Goal: Information Seeking & Learning: Learn about a topic

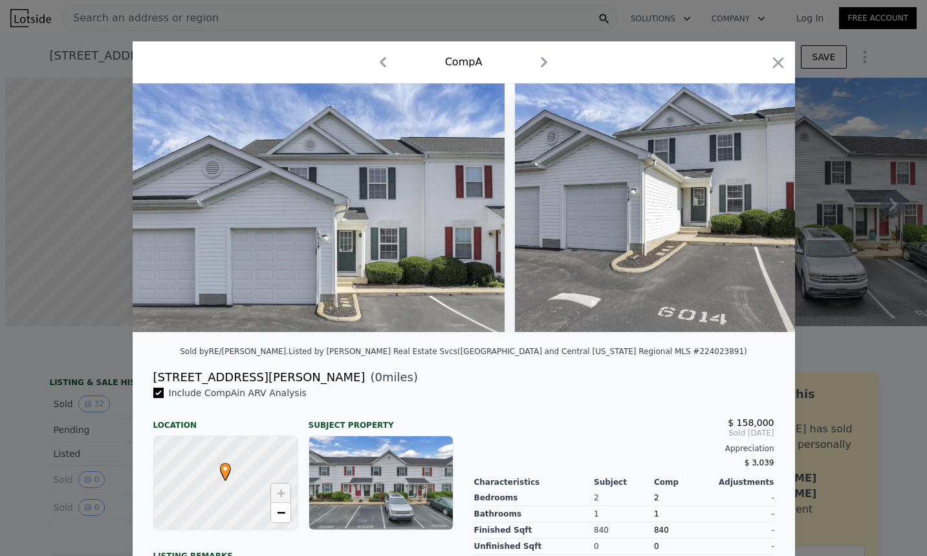
scroll to position [0, 5]
click at [331, 194] on img at bounding box center [319, 207] width 373 height 248
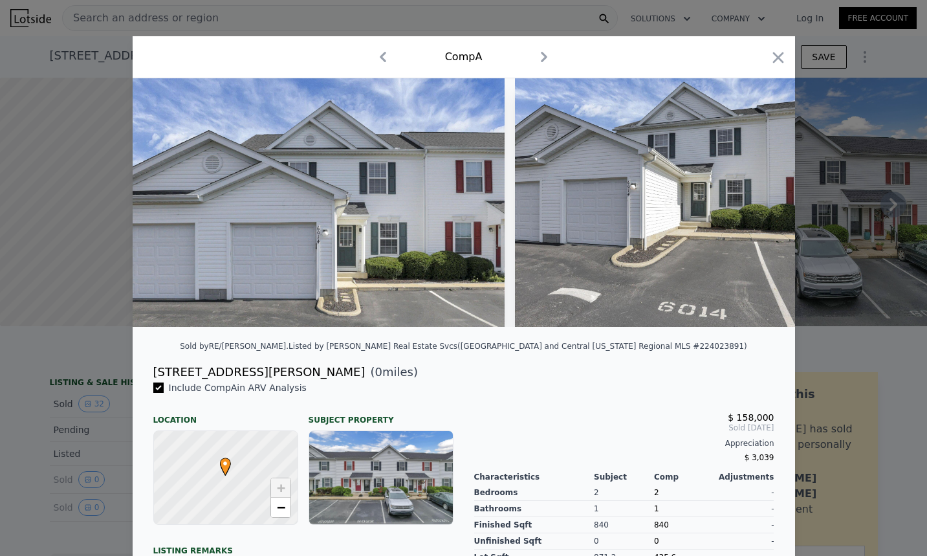
scroll to position [0, 0]
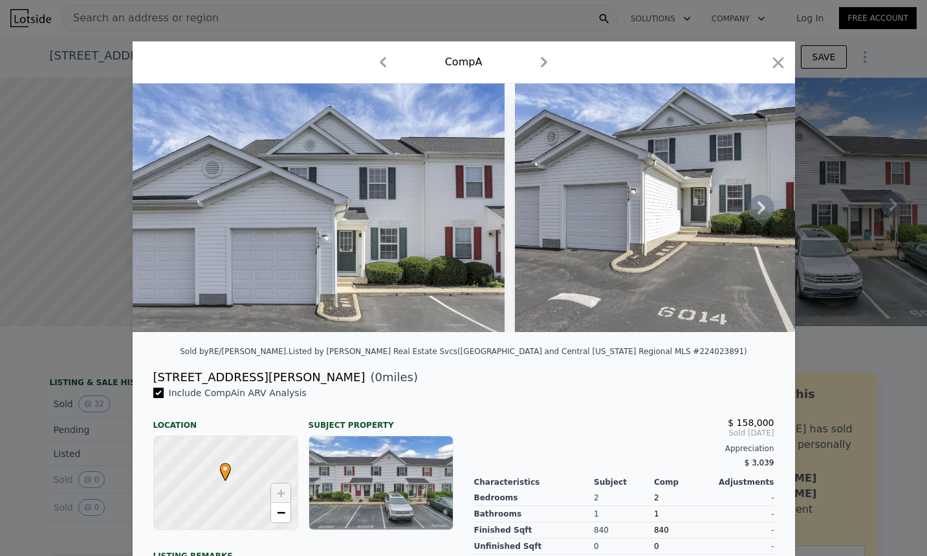
click at [759, 207] on icon at bounding box center [762, 208] width 26 height 26
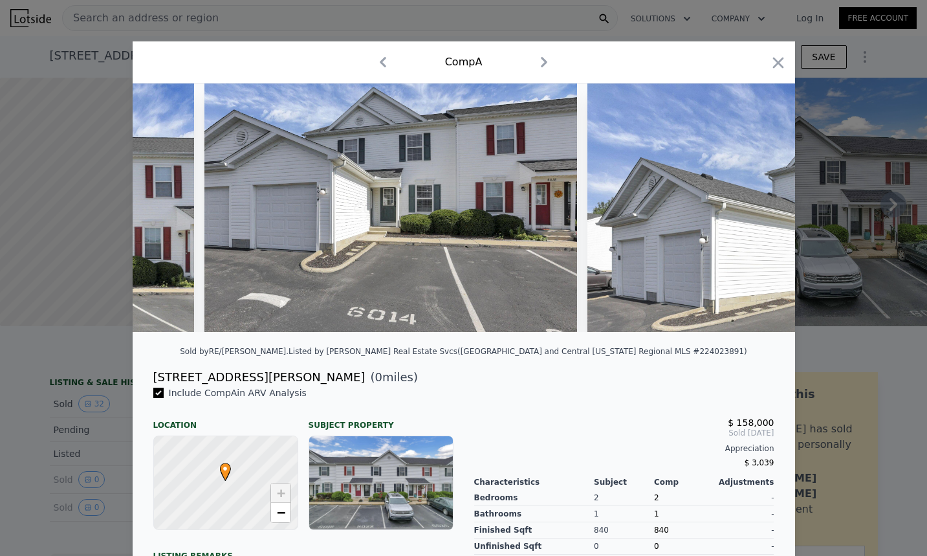
click at [760, 206] on img at bounding box center [773, 207] width 373 height 248
click at [756, 213] on icon at bounding box center [762, 208] width 26 height 26
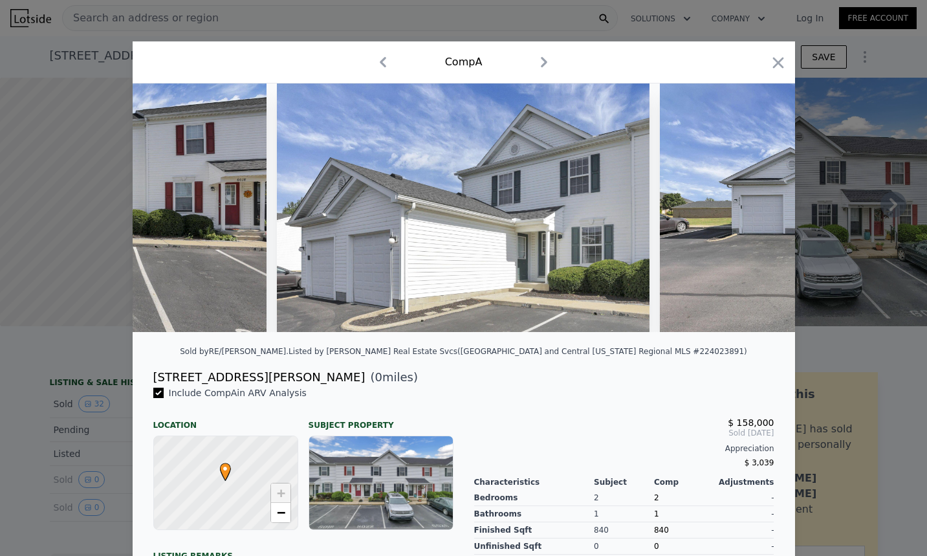
click at [756, 213] on img at bounding box center [846, 207] width 373 height 248
click at [758, 214] on icon at bounding box center [762, 207] width 8 height 13
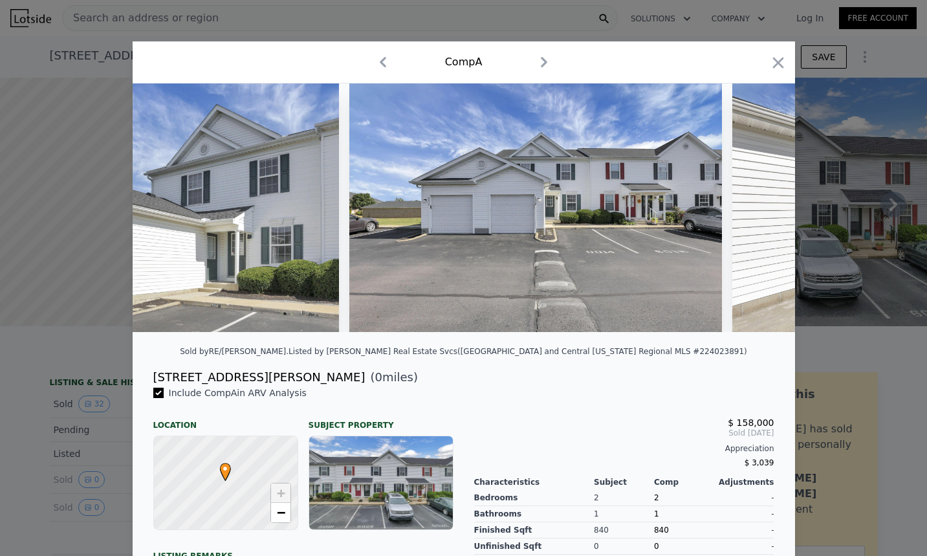
click at [754, 215] on img at bounding box center [918, 207] width 373 height 248
click at [758, 214] on icon at bounding box center [762, 207] width 8 height 13
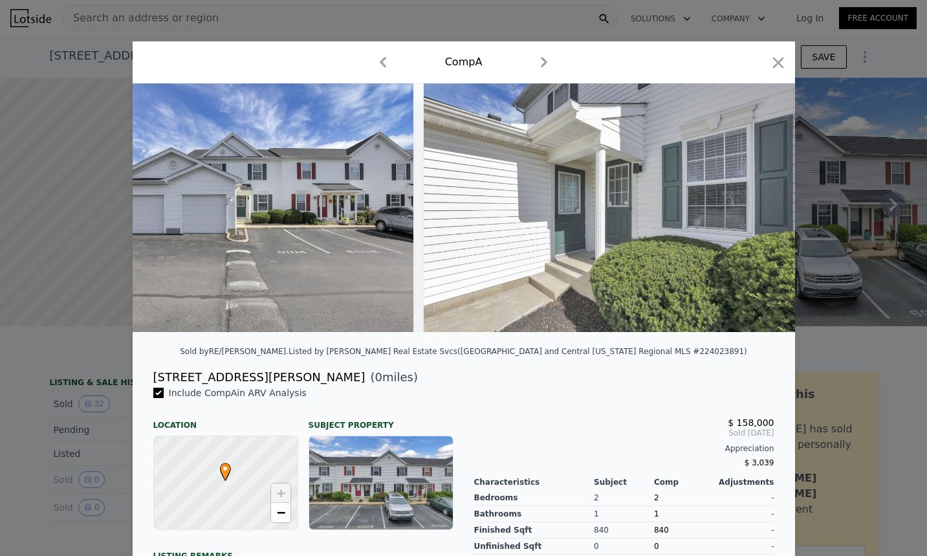
scroll to position [0, 1242]
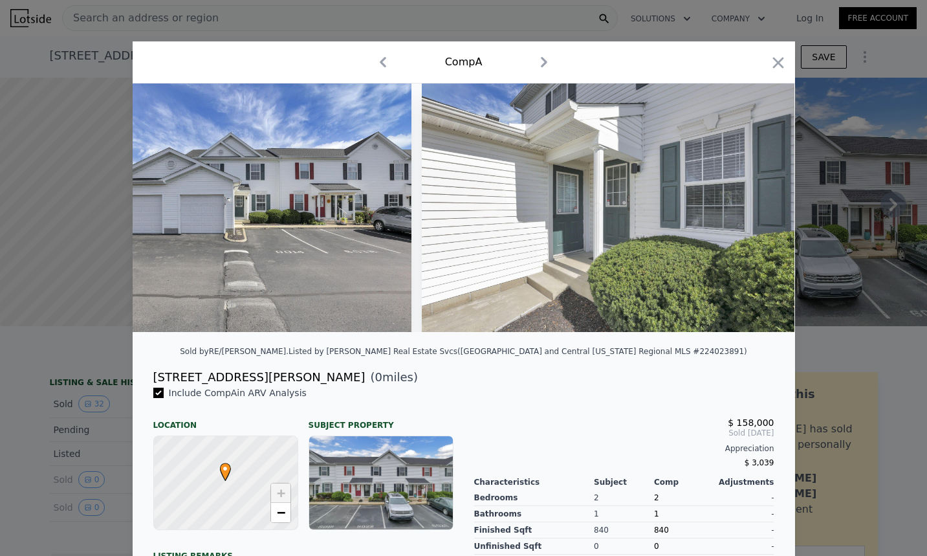
click at [646, 230] on img at bounding box center [608, 207] width 373 height 248
click at [750, 206] on icon at bounding box center [762, 208] width 26 height 26
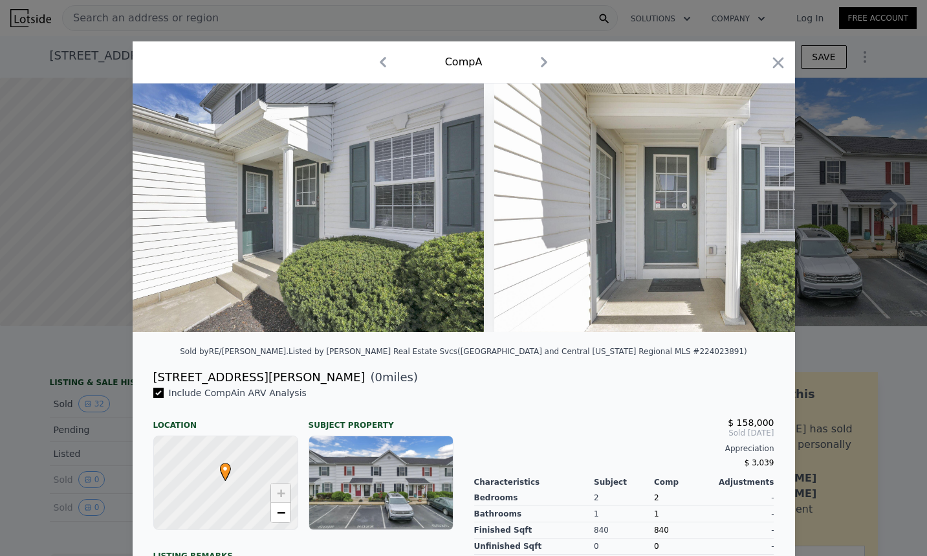
click at [752, 211] on img at bounding box center [680, 207] width 373 height 248
click at [758, 208] on icon at bounding box center [762, 207] width 8 height 13
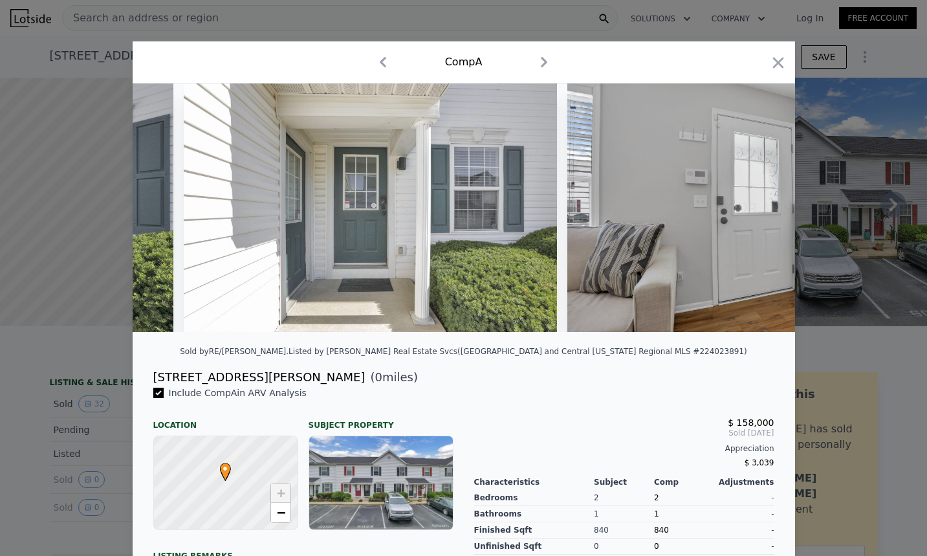
click at [754, 208] on img at bounding box center [753, 207] width 373 height 248
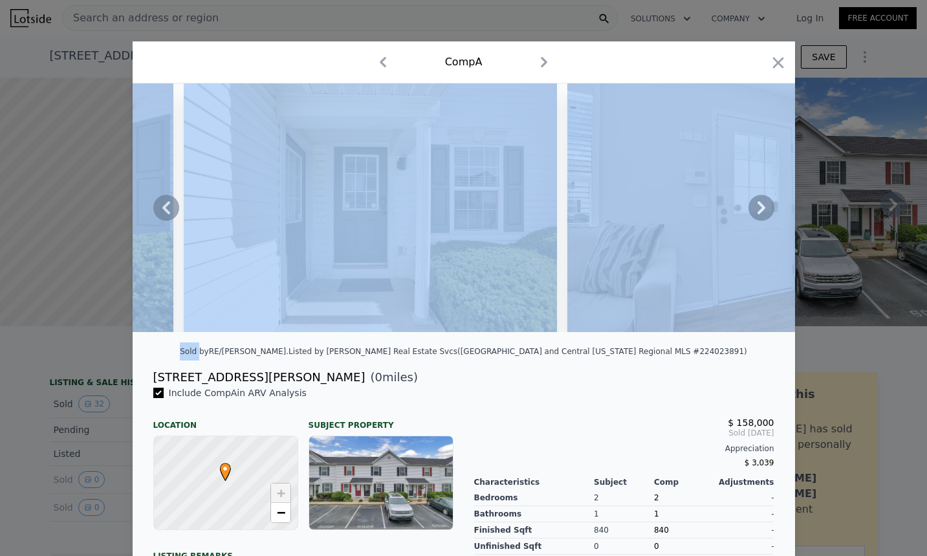
click at [758, 208] on icon at bounding box center [762, 207] width 8 height 13
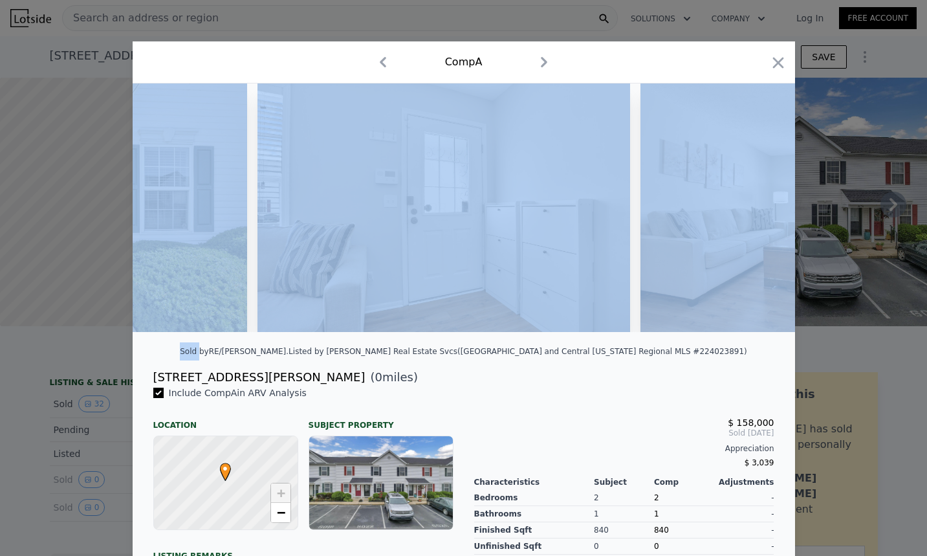
scroll to position [0, 2174]
click at [673, 278] on img at bounding box center [826, 207] width 373 height 248
click at [758, 214] on icon at bounding box center [762, 207] width 8 height 13
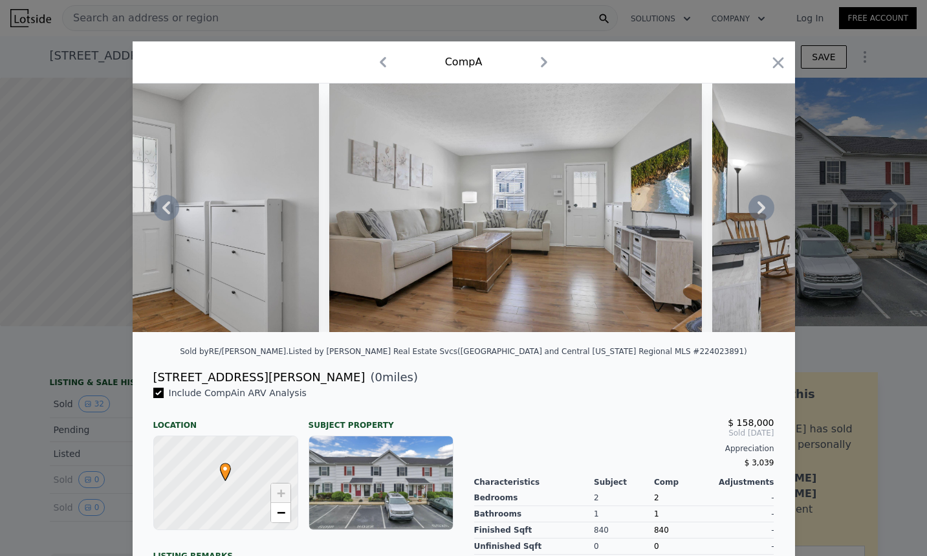
click at [760, 214] on icon at bounding box center [762, 208] width 26 height 26
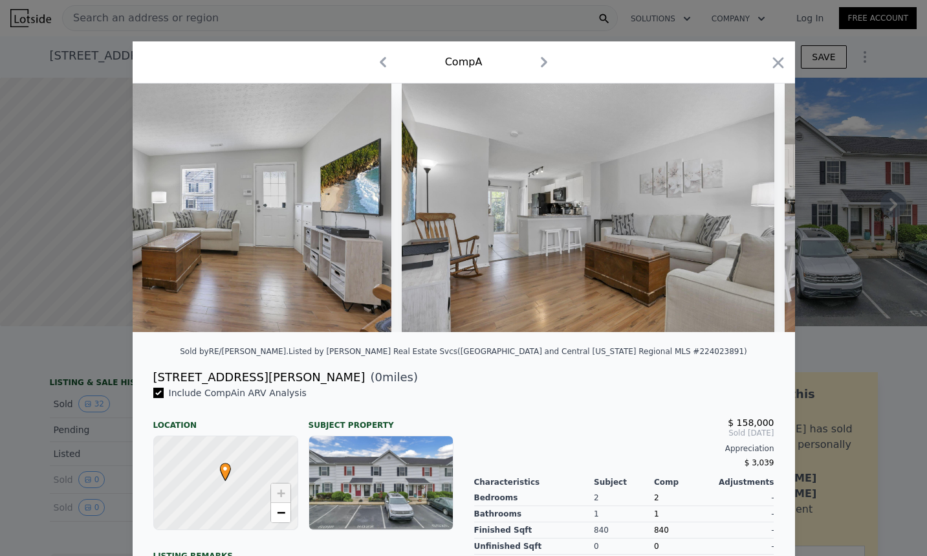
click at [760, 214] on img at bounding box center [588, 207] width 373 height 248
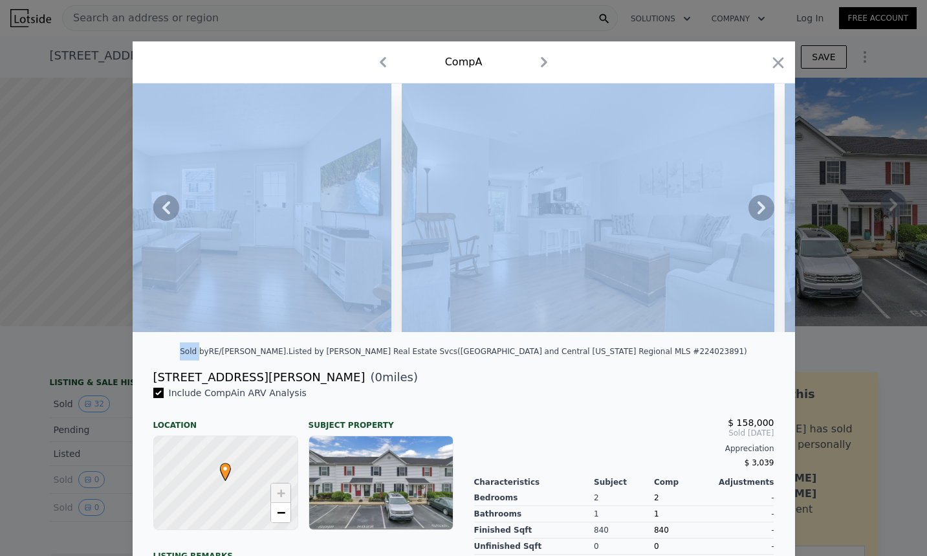
click at [760, 214] on icon at bounding box center [762, 208] width 26 height 26
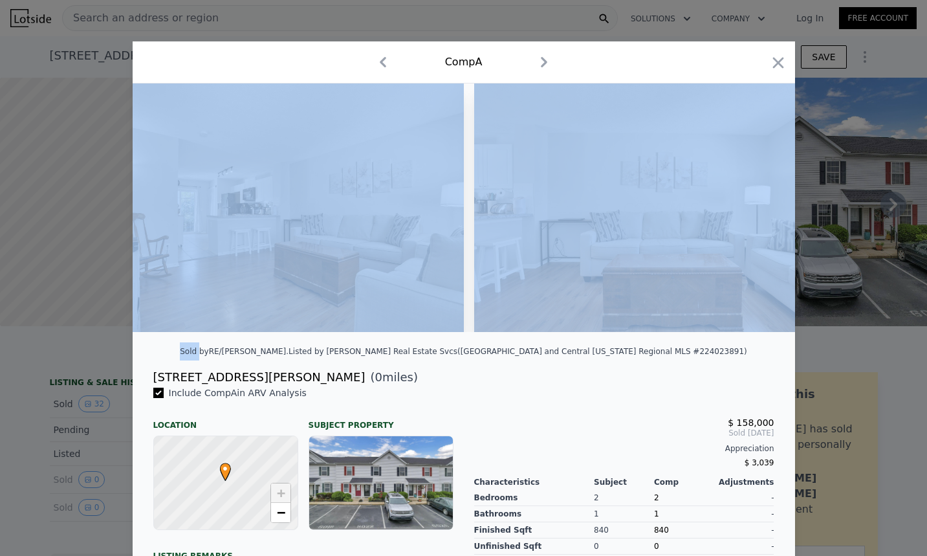
click at [760, 214] on img at bounding box center [660, 207] width 373 height 248
click at [760, 214] on icon at bounding box center [762, 208] width 26 height 26
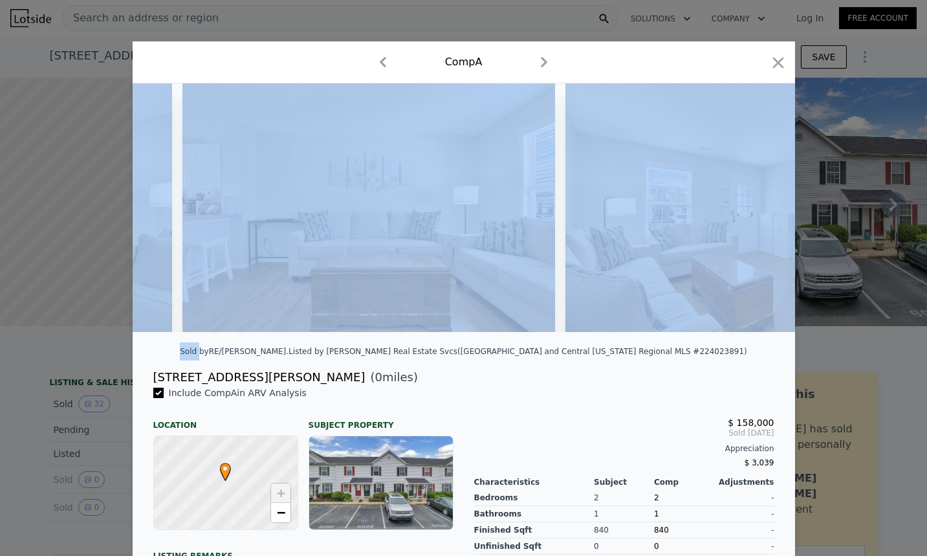
scroll to position [0, 3416]
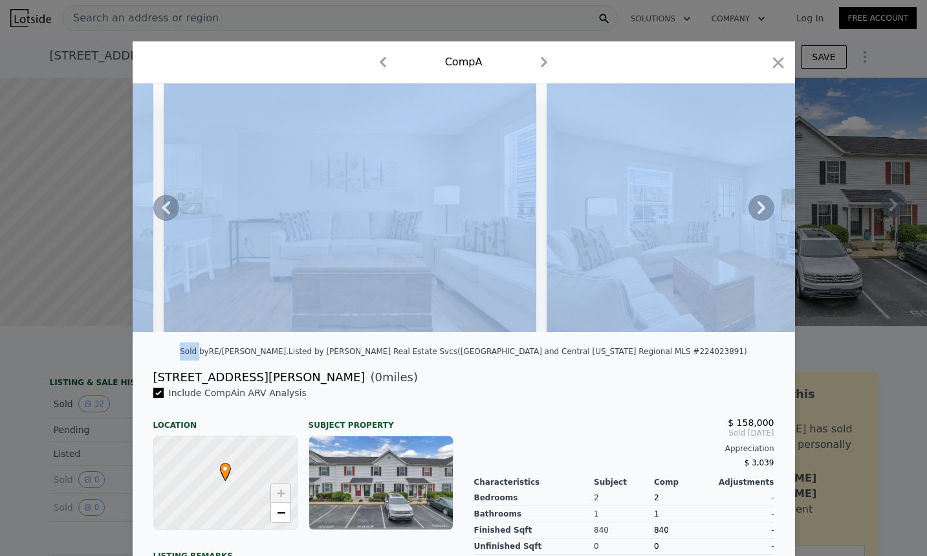
click at [670, 165] on img at bounding box center [733, 207] width 373 height 248
click at [652, 213] on img at bounding box center [733, 207] width 373 height 248
drag, startPoint x: 411, startPoint y: 207, endPoint x: 595, endPoint y: 217, distance: 184.0
click at [412, 207] on img at bounding box center [350, 207] width 373 height 248
click at [758, 213] on icon at bounding box center [762, 207] width 8 height 13
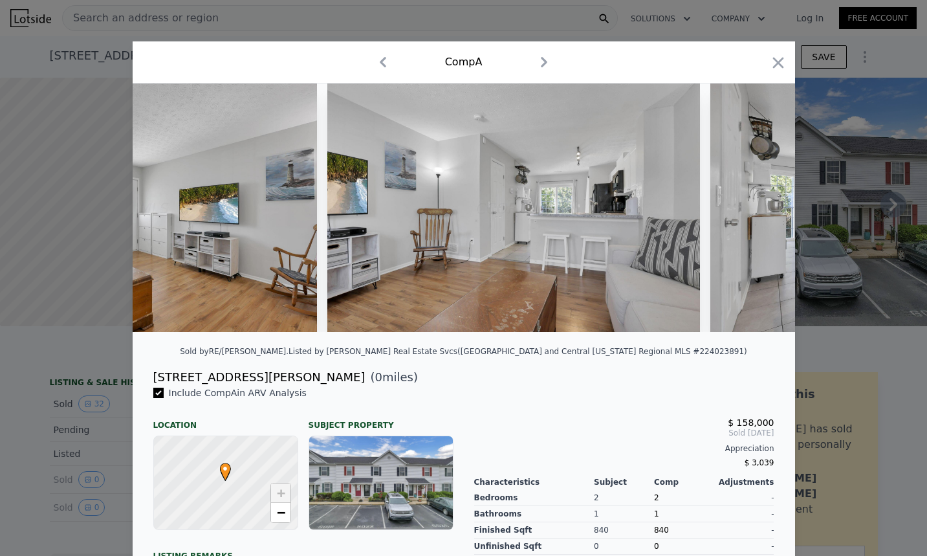
scroll to position [0, 4037]
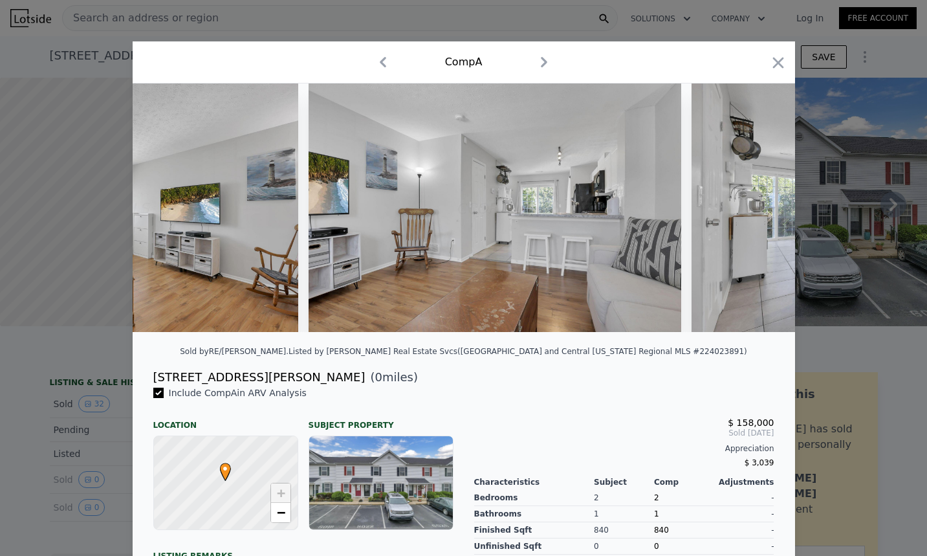
click at [756, 212] on div at bounding box center [464, 207] width 662 height 248
click at [758, 212] on icon at bounding box center [762, 207] width 8 height 13
type input "$ 176,000"
type input "-$ 19,934"
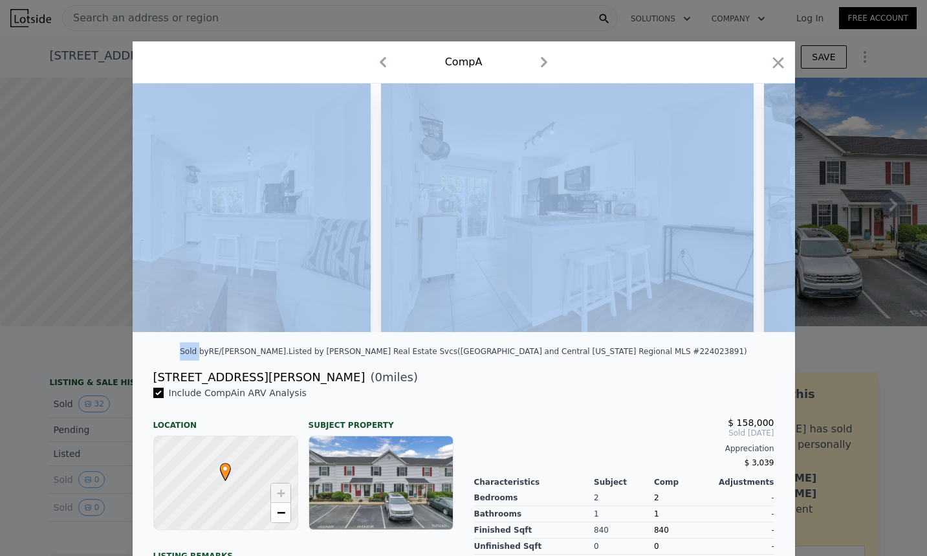
click at [756, 212] on div at bounding box center [464, 207] width 662 height 248
click at [758, 212] on icon at bounding box center [762, 207] width 8 height 13
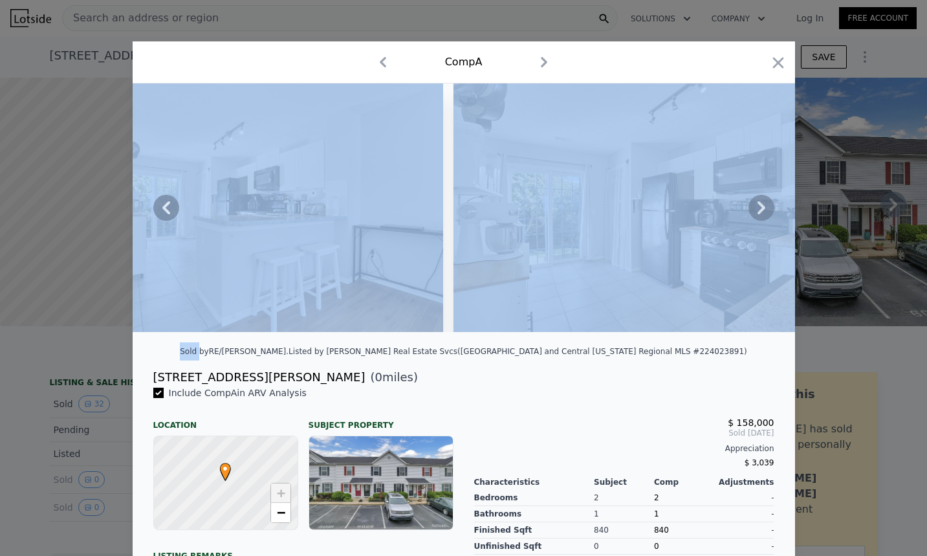
click at [758, 212] on icon at bounding box center [762, 207] width 8 height 13
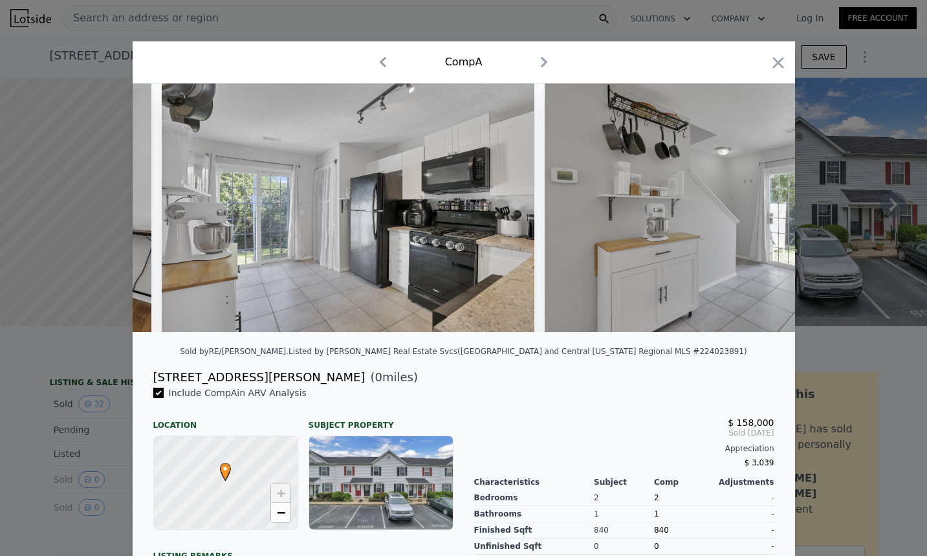
scroll to position [0, 4969]
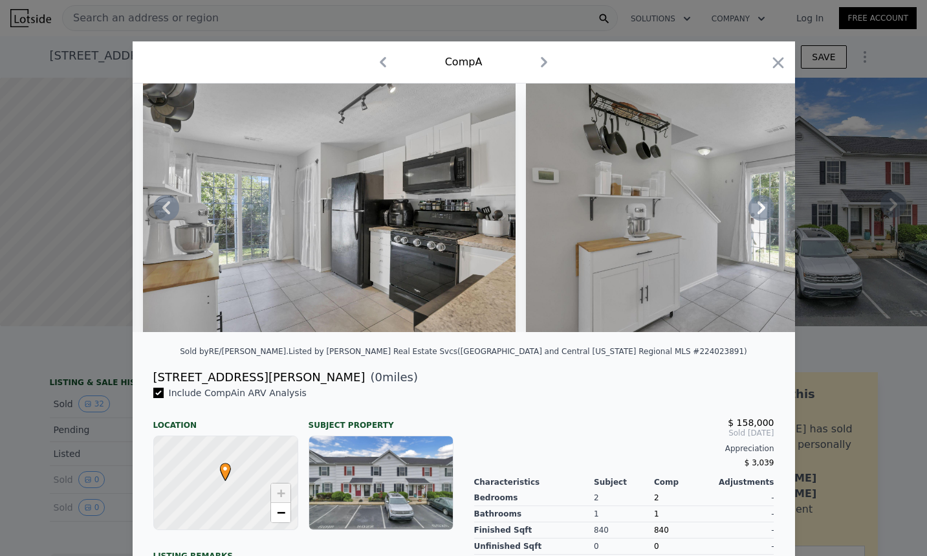
click at [750, 210] on icon at bounding box center [762, 208] width 26 height 26
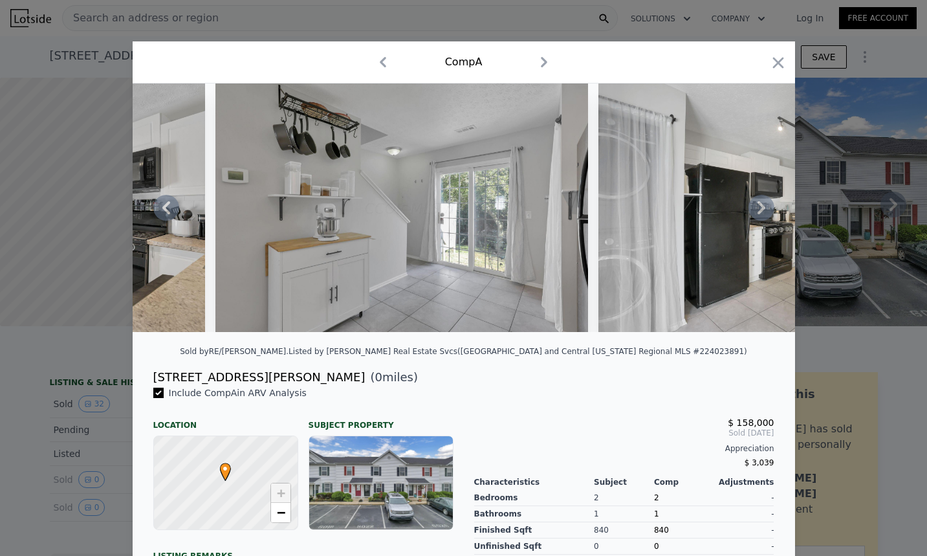
click at [753, 209] on icon at bounding box center [762, 208] width 26 height 26
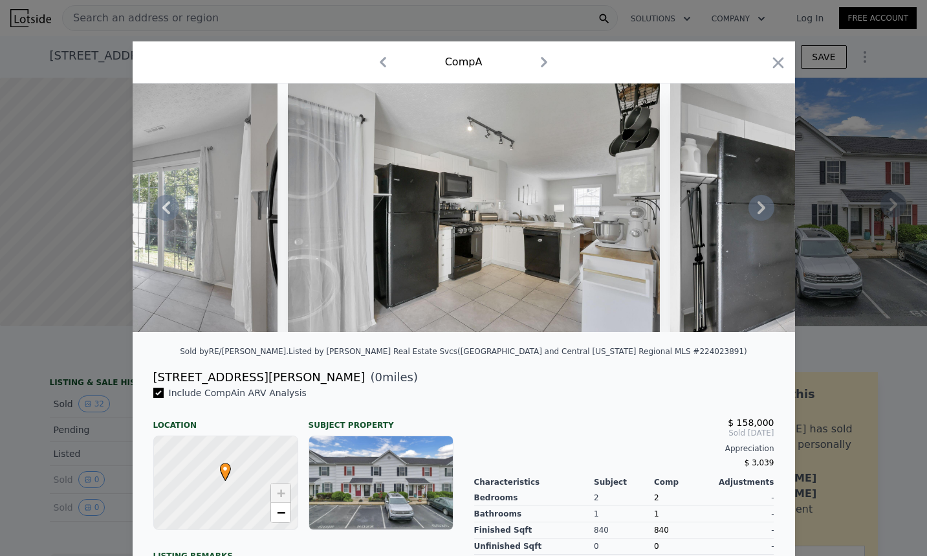
click at [753, 212] on icon at bounding box center [762, 208] width 26 height 26
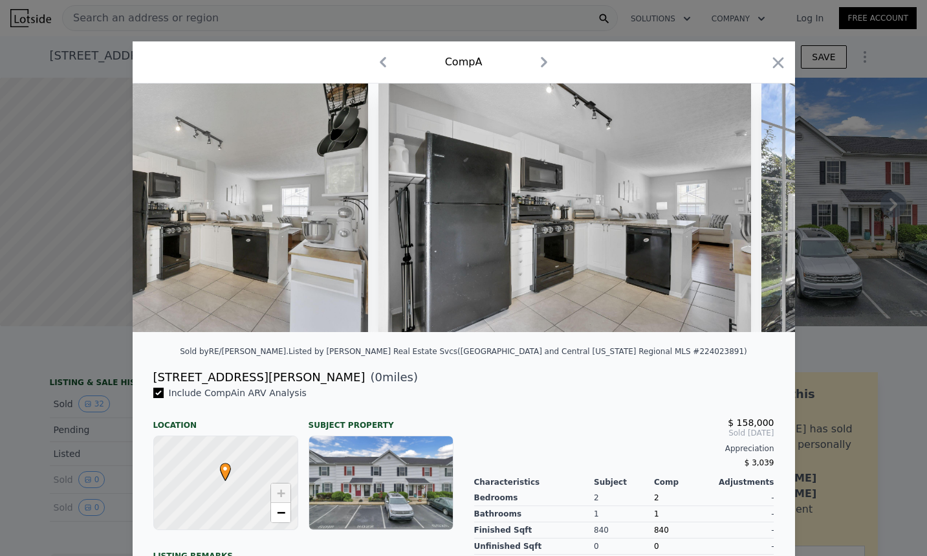
scroll to position [0, 5900]
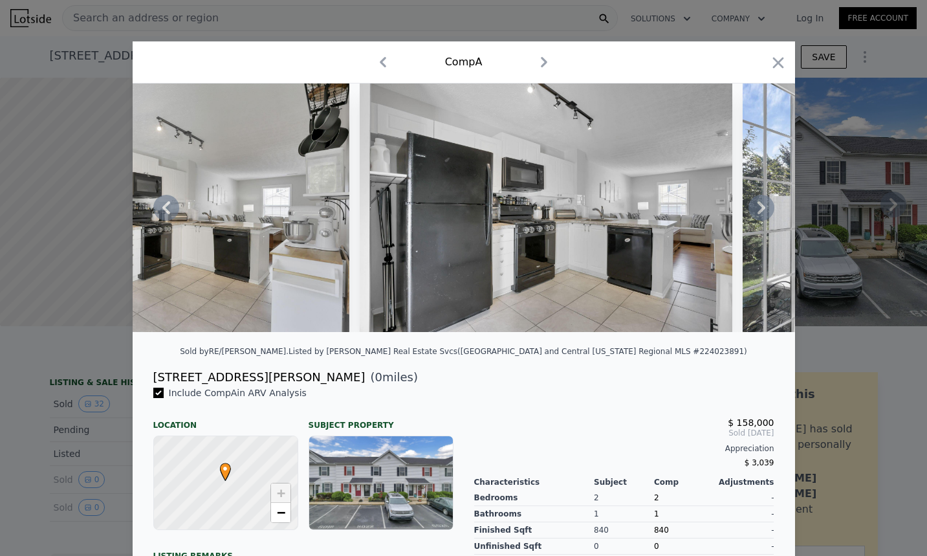
click at [763, 221] on icon at bounding box center [762, 208] width 26 height 26
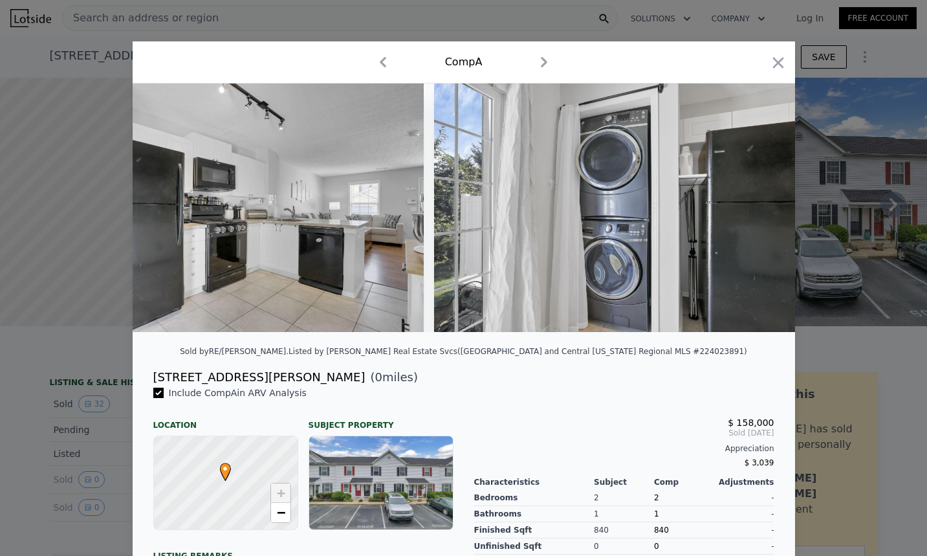
scroll to position [0, 6211]
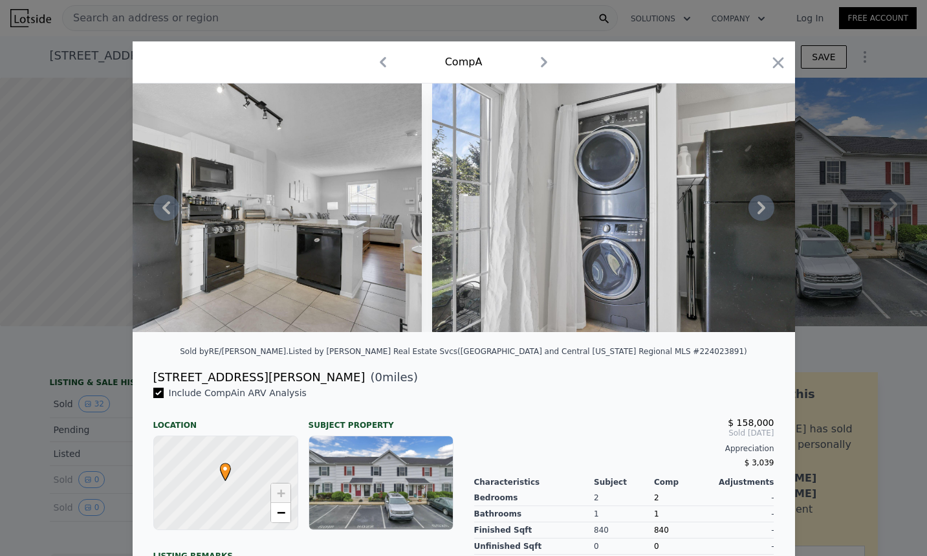
click at [758, 211] on icon at bounding box center [762, 207] width 8 height 13
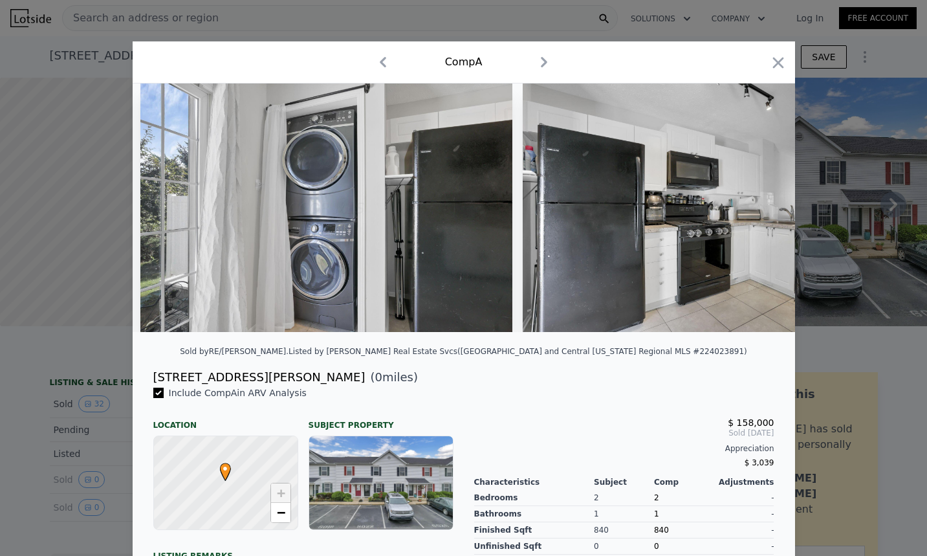
scroll to position [0, 6521]
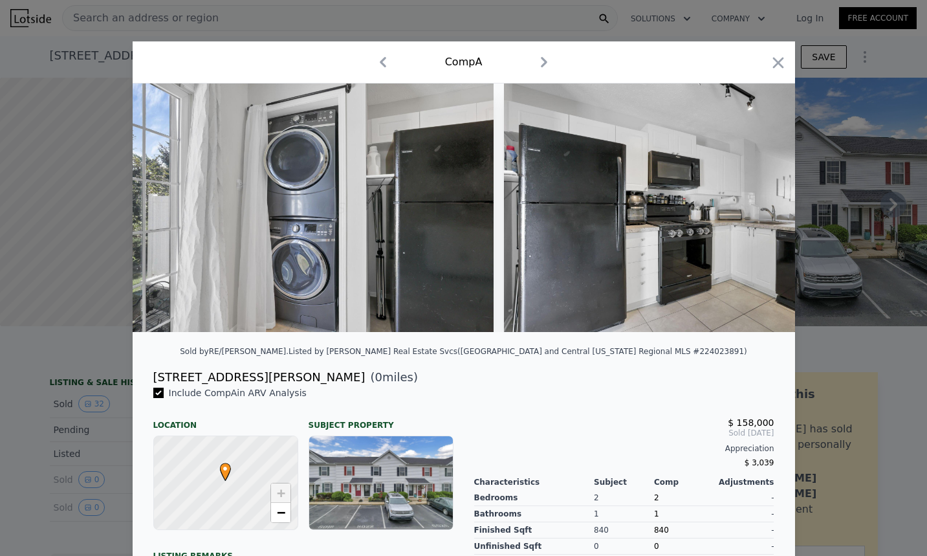
click at [758, 211] on div at bounding box center [464, 207] width 662 height 248
click at [758, 211] on icon at bounding box center [762, 207] width 8 height 13
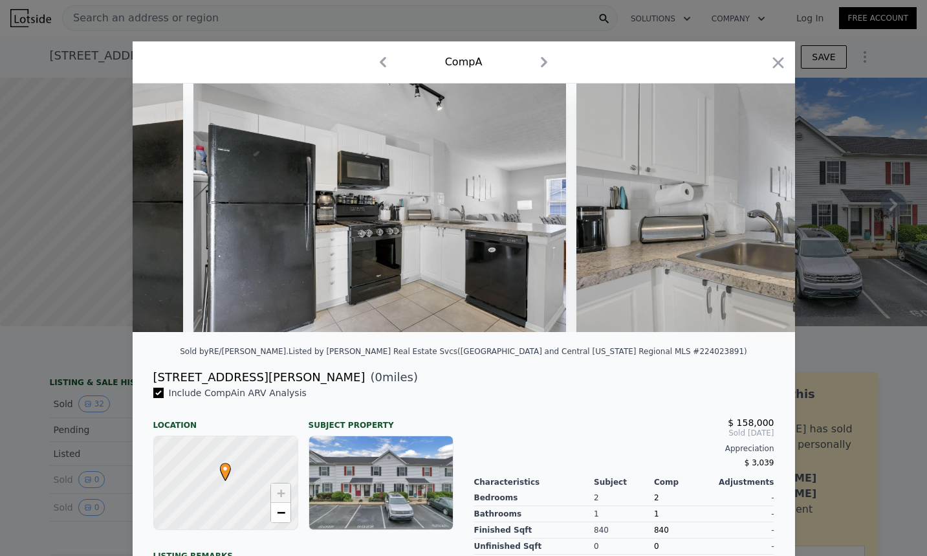
click at [758, 211] on img at bounding box center [762, 207] width 373 height 248
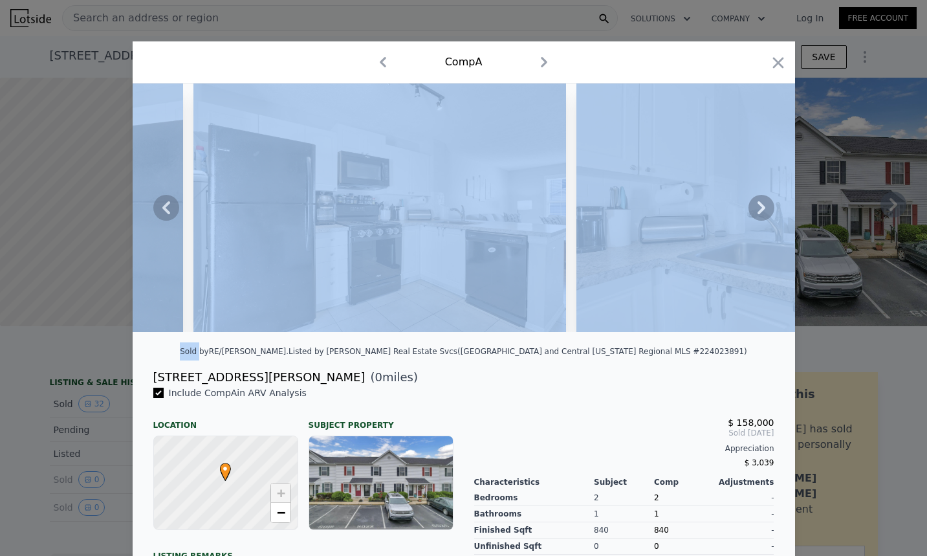
click at [758, 211] on icon at bounding box center [762, 207] width 8 height 13
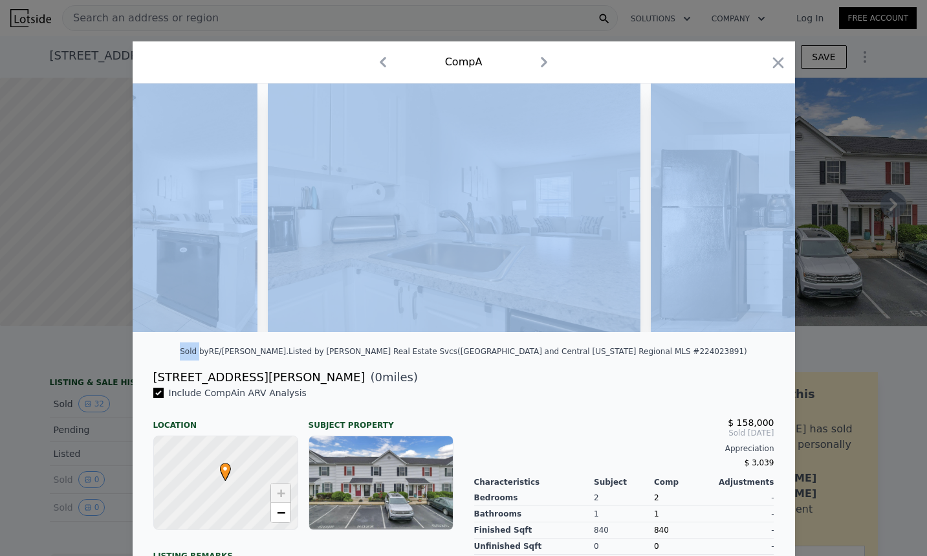
scroll to position [0, 7142]
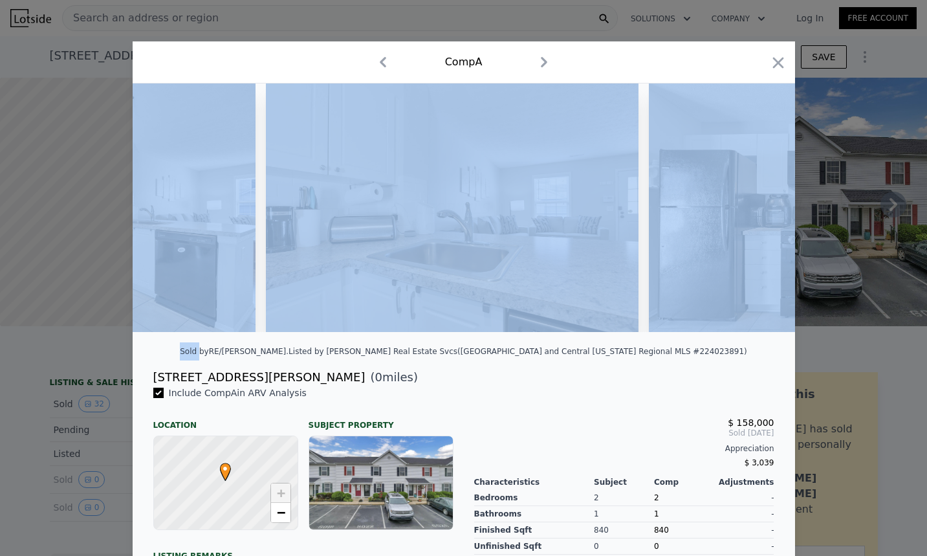
click at [606, 210] on img at bounding box center [452, 207] width 373 height 248
click at [713, 182] on img at bounding box center [835, 207] width 373 height 248
click at [758, 213] on icon at bounding box center [762, 207] width 8 height 13
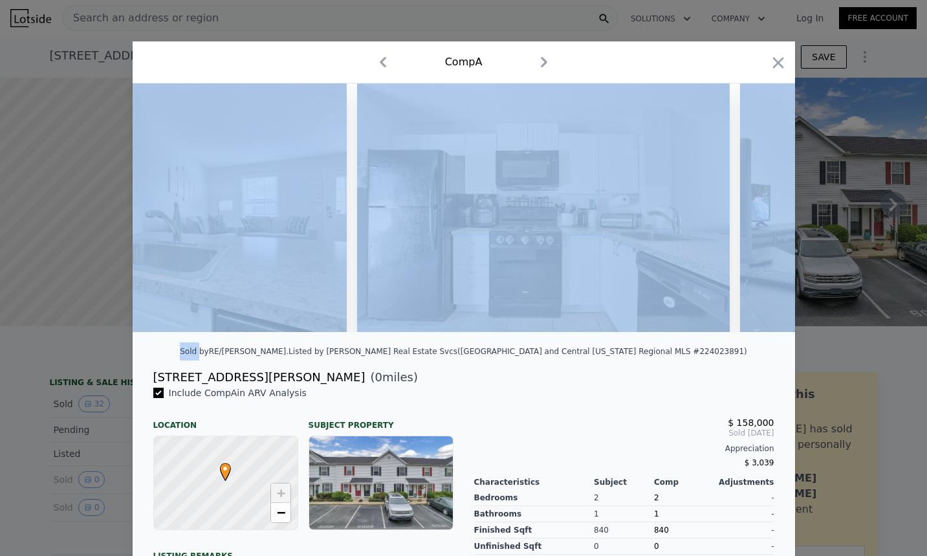
scroll to position [0, 7453]
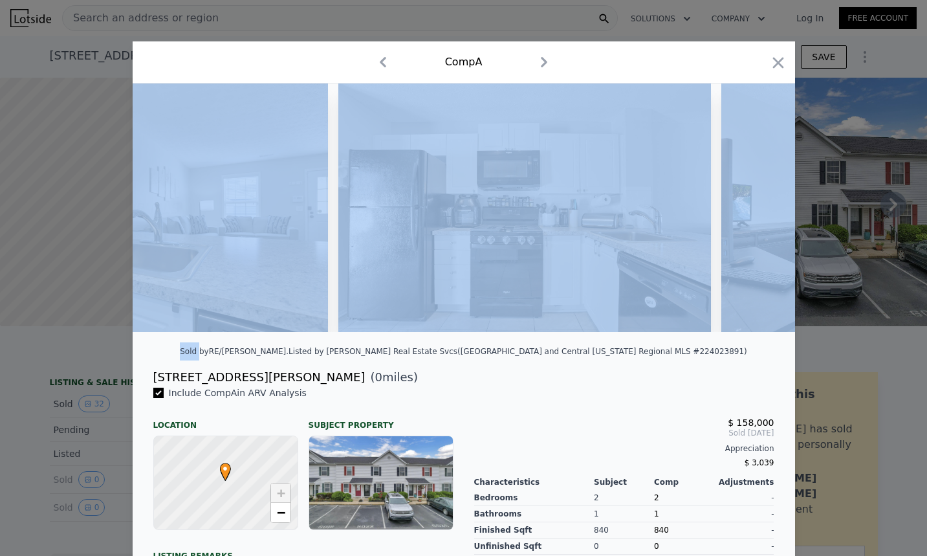
click at [577, 239] on img at bounding box center [524, 207] width 373 height 248
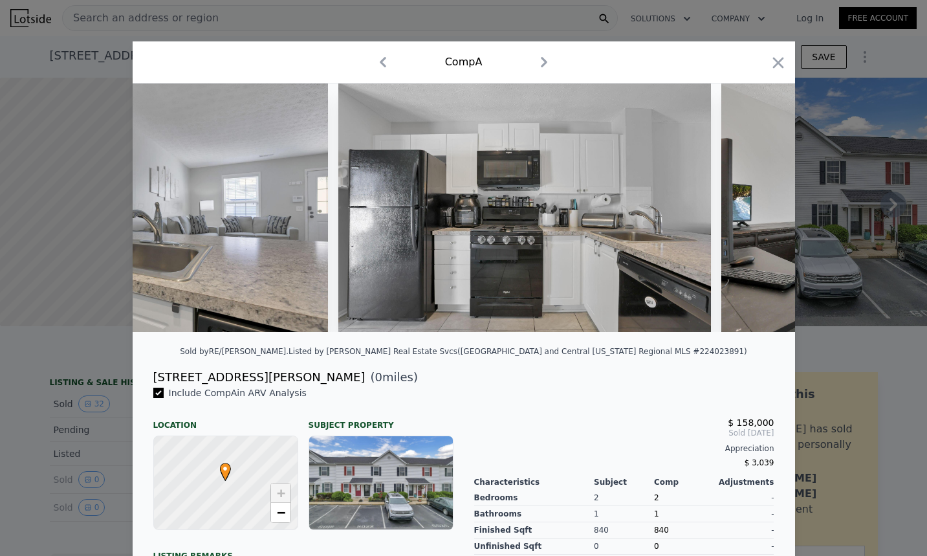
click at [509, 438] on span "Sold [DATE]" at bounding box center [624, 433] width 300 height 10
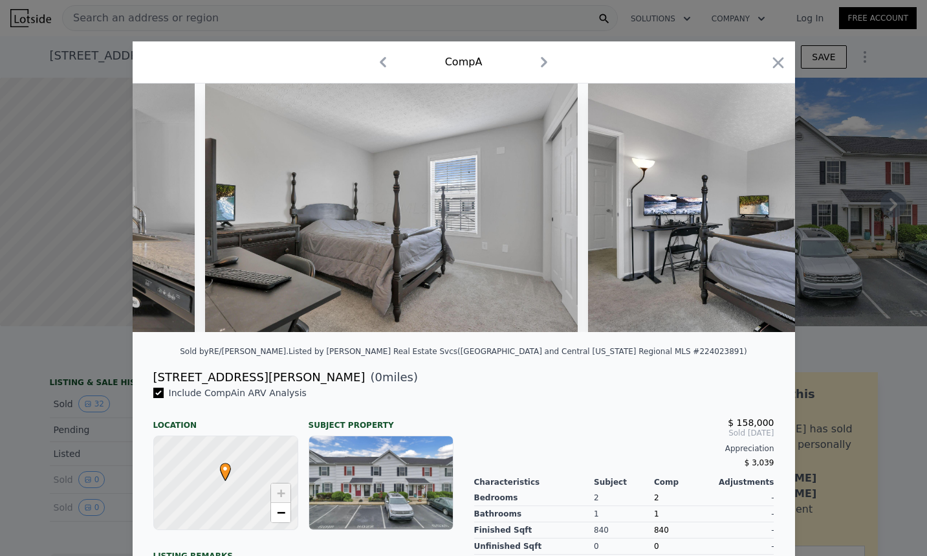
scroll to position [0, 7955]
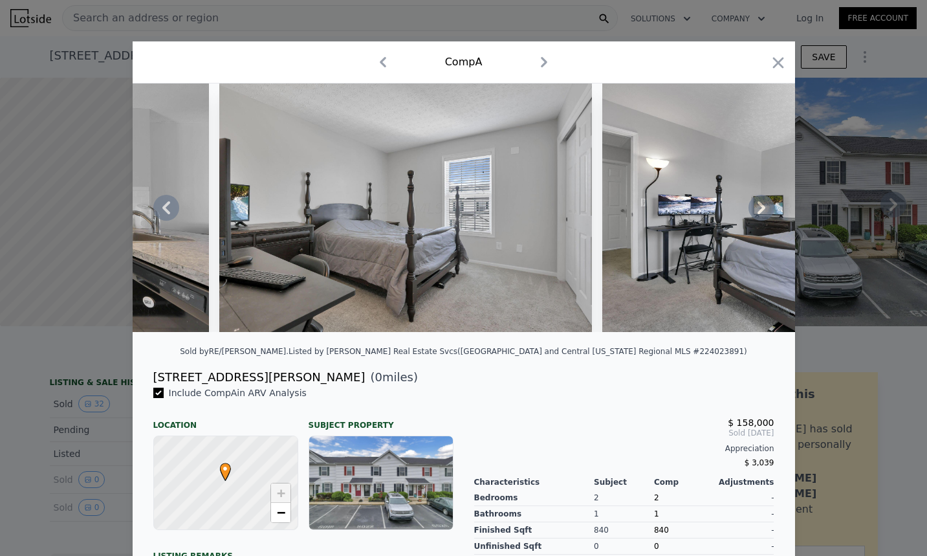
click at [170, 206] on icon at bounding box center [166, 208] width 26 height 26
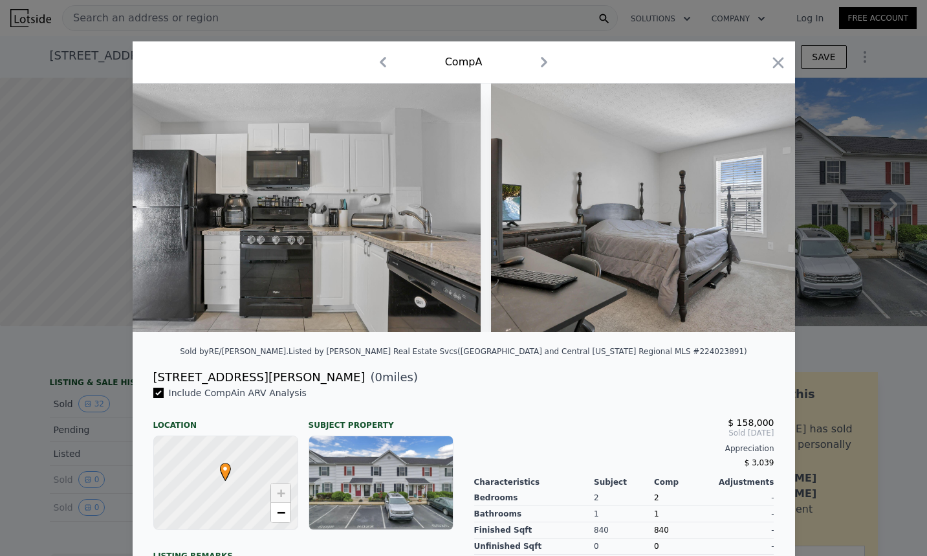
click at [165, 208] on img at bounding box center [294, 207] width 373 height 248
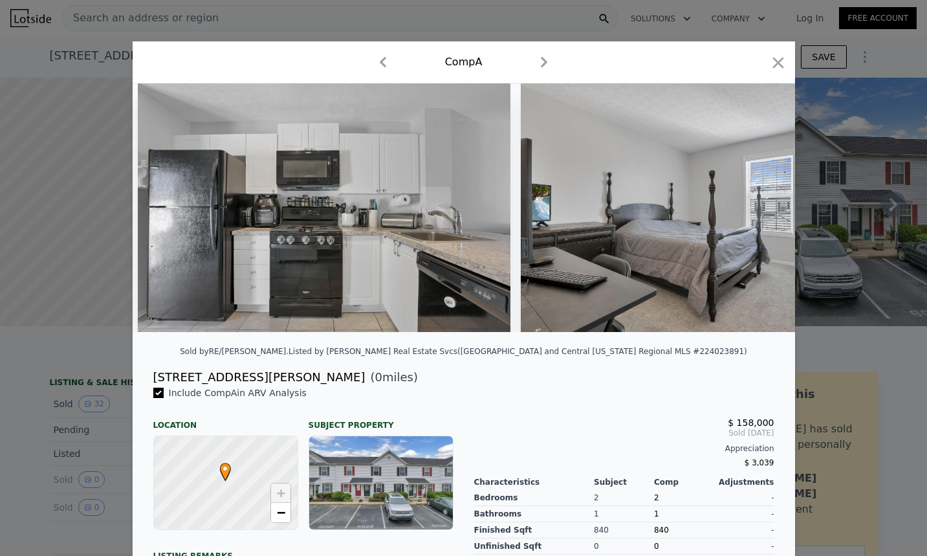
scroll to position [0, 7644]
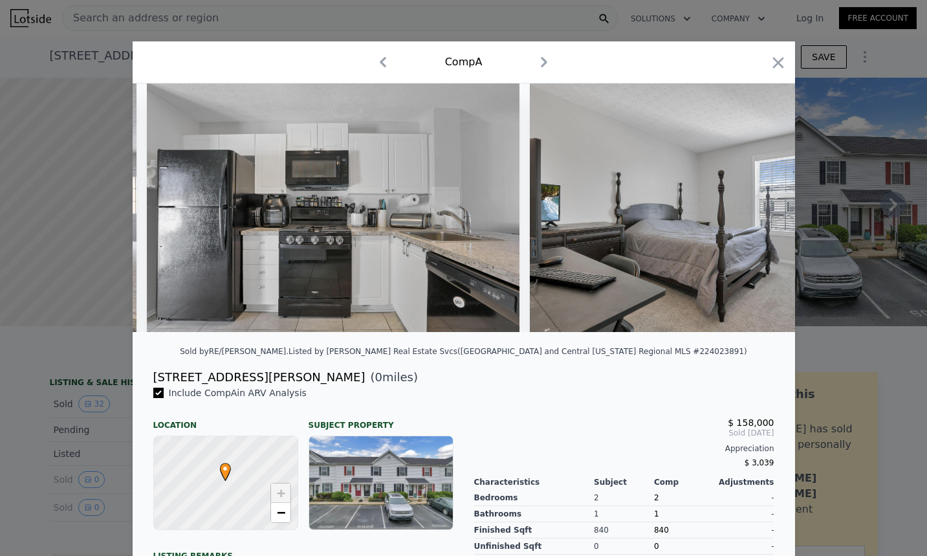
click at [165, 208] on img at bounding box center [333, 207] width 373 height 248
click at [170, 209] on icon at bounding box center [166, 208] width 26 height 26
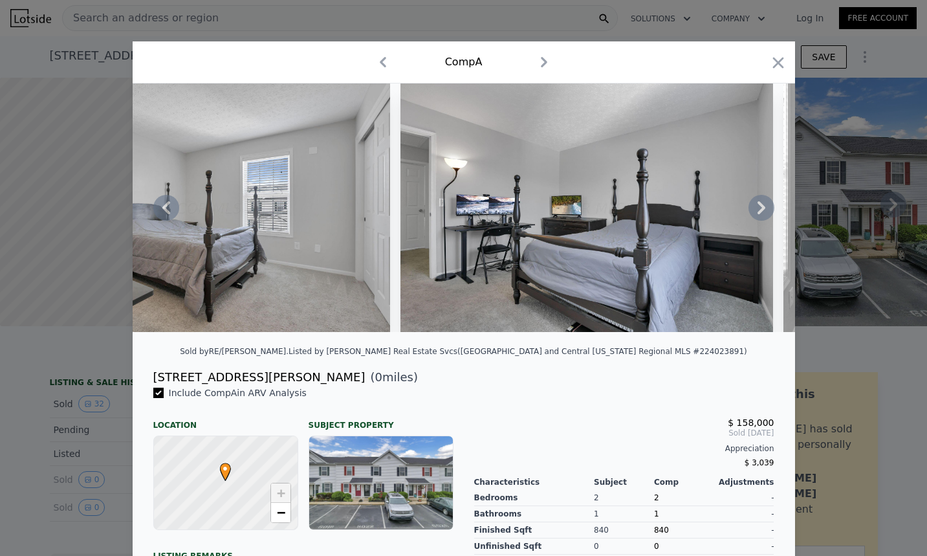
scroll to position [0, 8143]
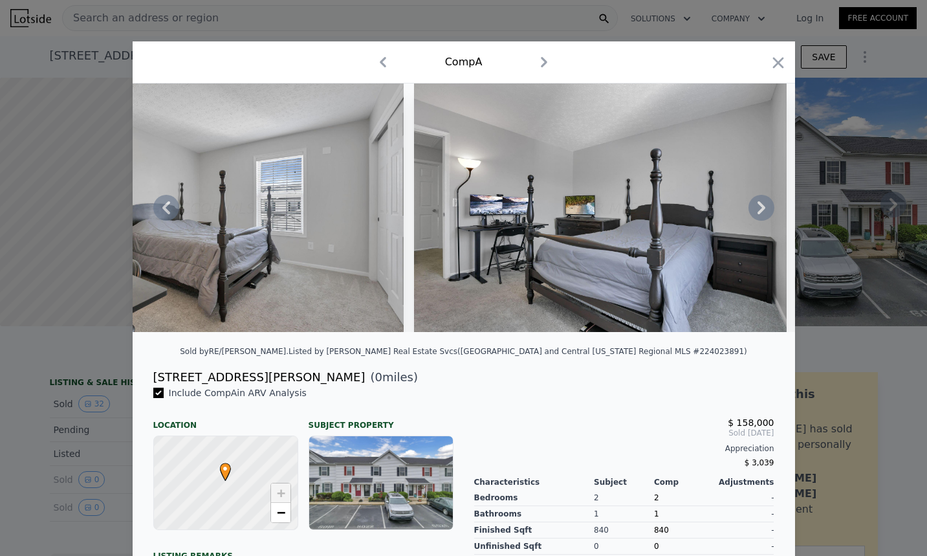
click at [742, 210] on img at bounding box center [600, 207] width 373 height 248
click at [752, 209] on icon at bounding box center [762, 208] width 26 height 26
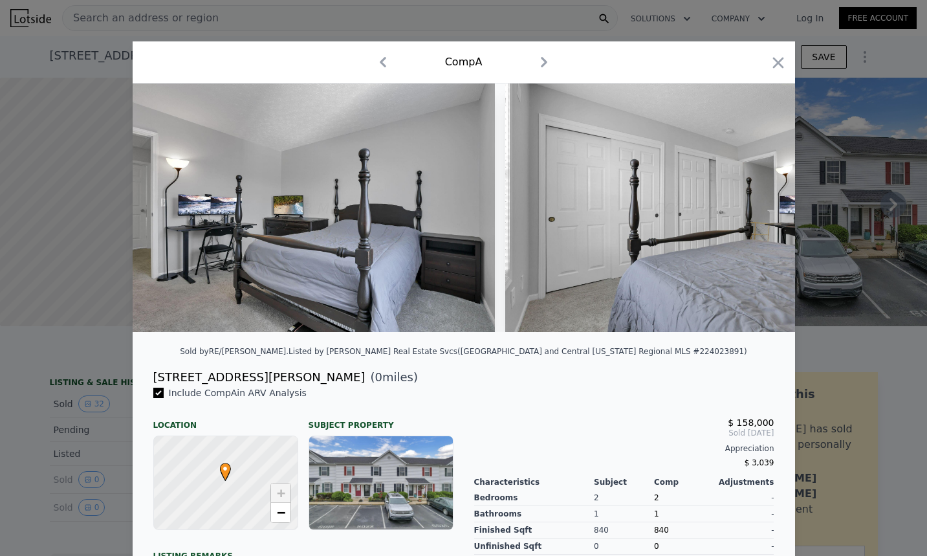
scroll to position [0, 8454]
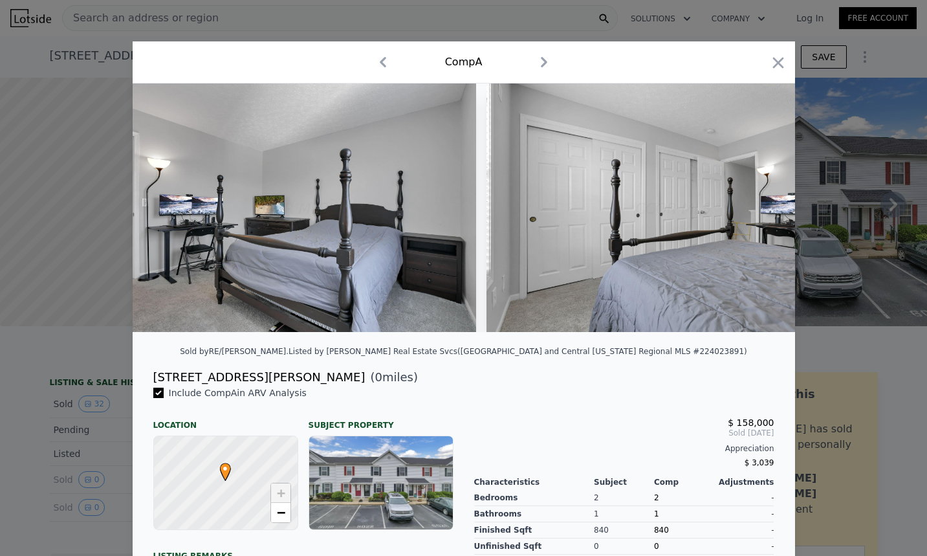
click at [756, 210] on img at bounding box center [673, 207] width 373 height 248
click at [760, 210] on icon at bounding box center [762, 208] width 26 height 26
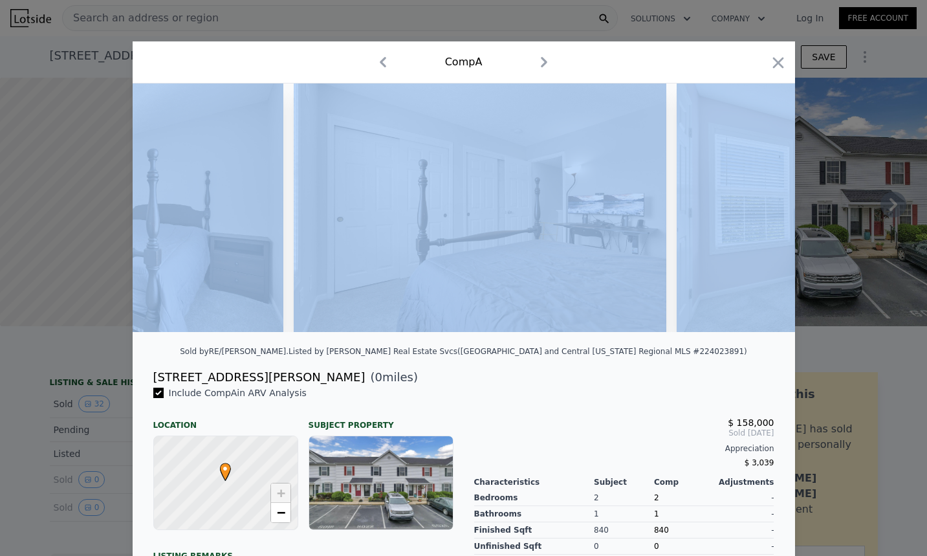
click at [760, 210] on div at bounding box center [464, 207] width 662 height 248
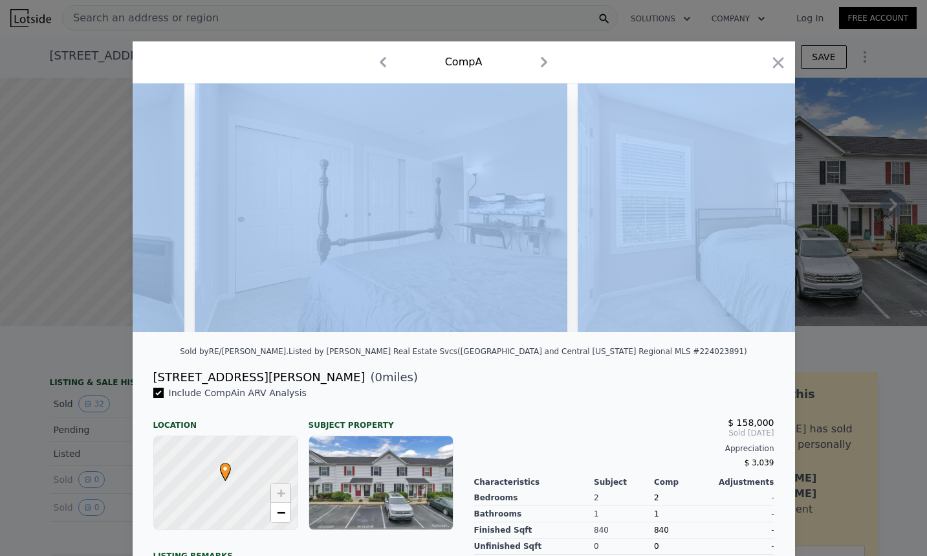
scroll to position [0, 8764]
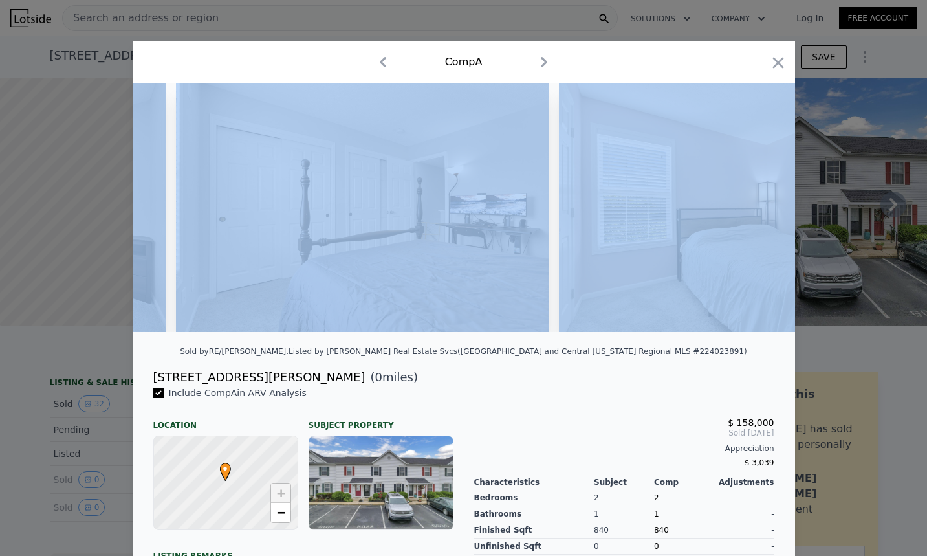
click at [760, 210] on img at bounding box center [745, 207] width 373 height 248
click at [644, 254] on img at bounding box center [745, 207] width 373 height 248
click at [756, 207] on icon at bounding box center [762, 208] width 26 height 26
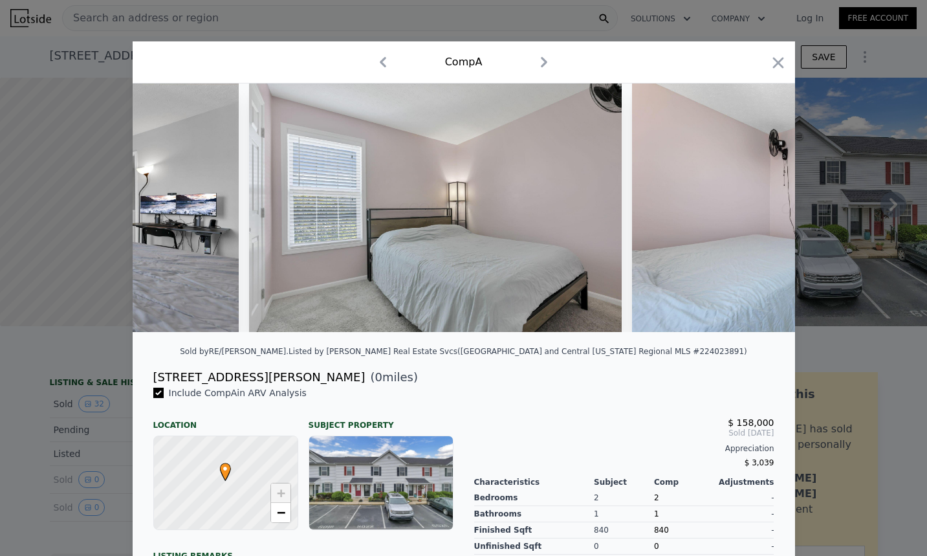
scroll to position [0, 9075]
click at [760, 214] on icon at bounding box center [762, 208] width 26 height 26
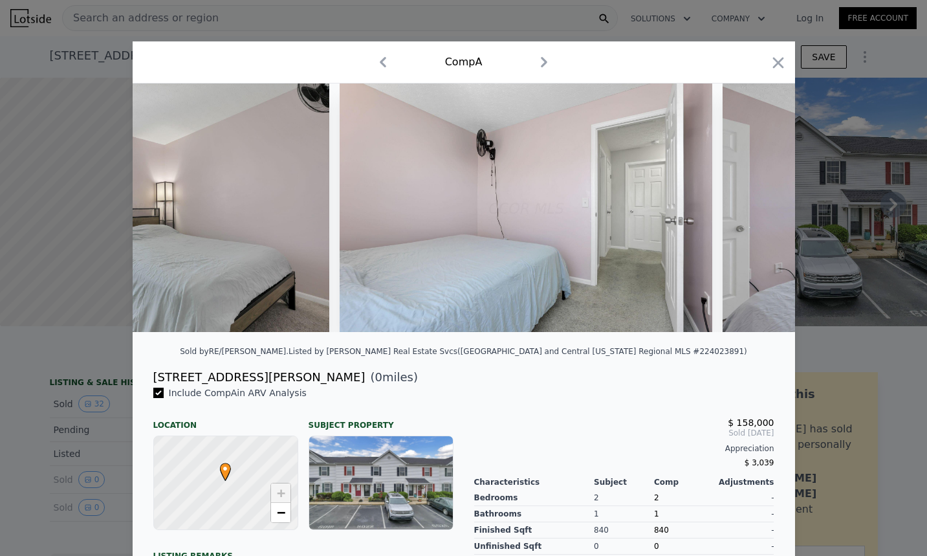
scroll to position [0, 9385]
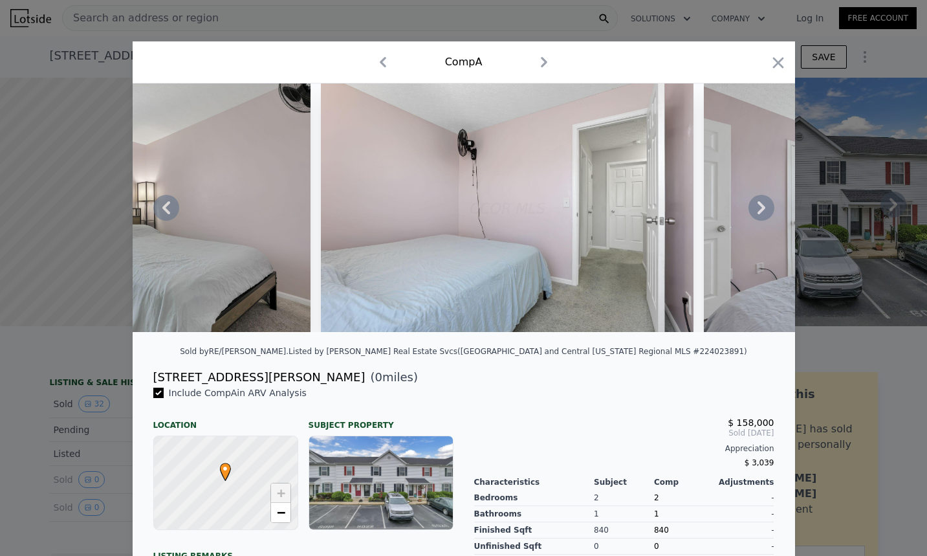
click at [163, 220] on icon at bounding box center [166, 208] width 26 height 26
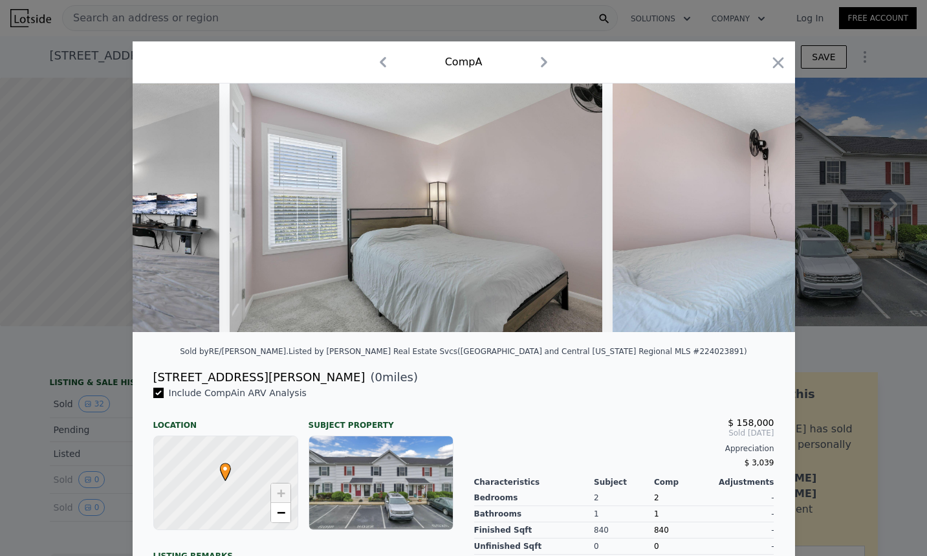
scroll to position [0, 9075]
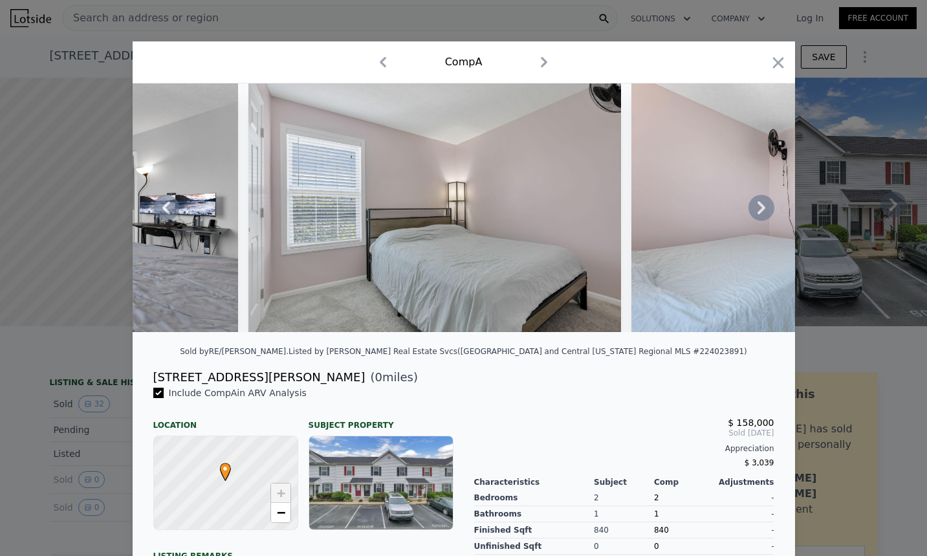
click at [761, 203] on icon at bounding box center [762, 208] width 26 height 26
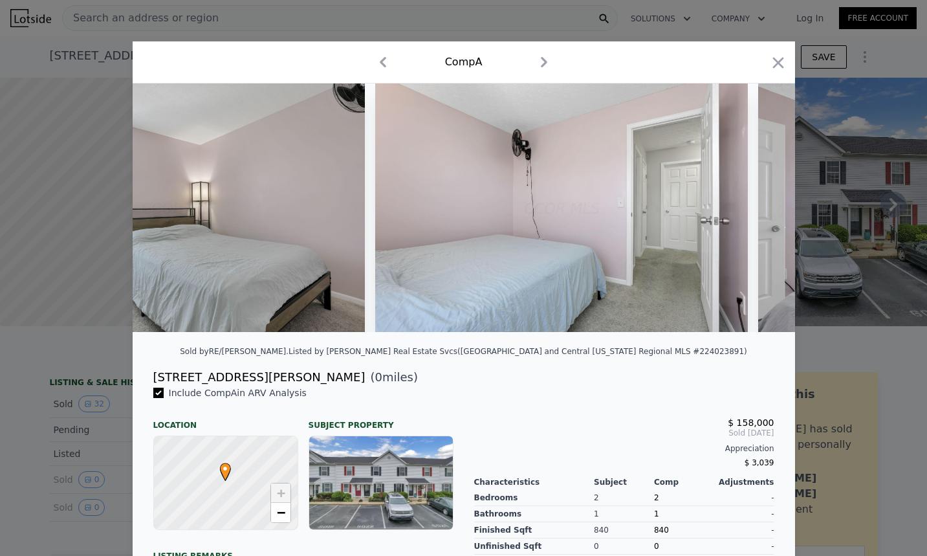
click at [758, 212] on div at bounding box center [464, 207] width 662 height 248
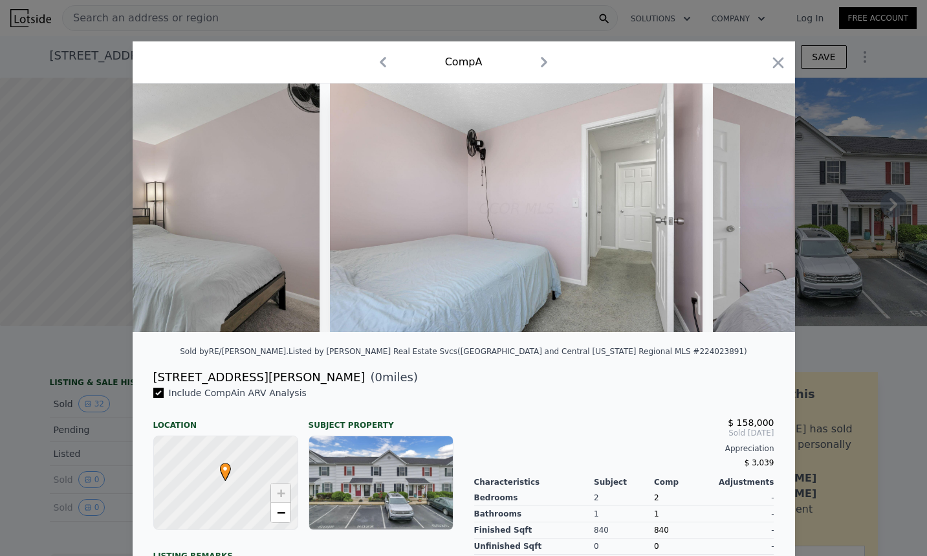
scroll to position [0, 9385]
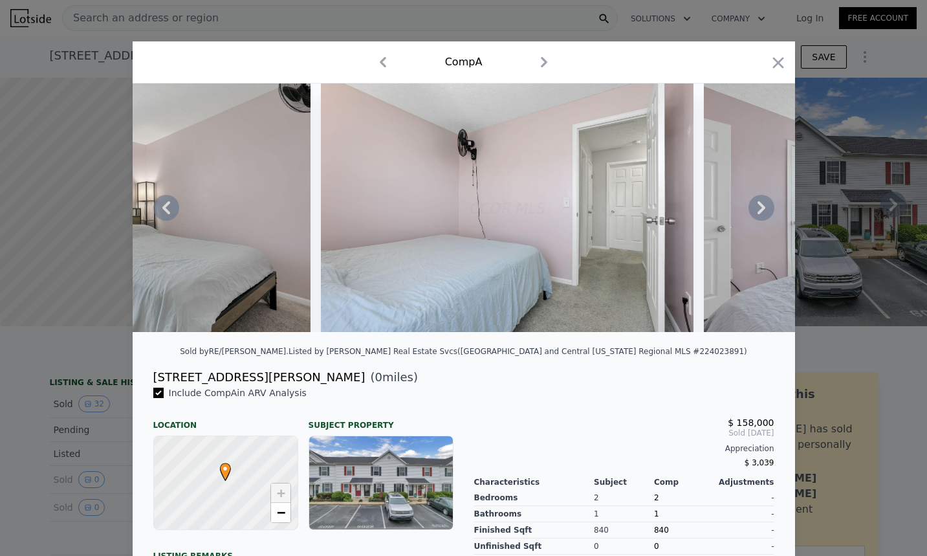
click at [758, 208] on icon at bounding box center [762, 207] width 8 height 13
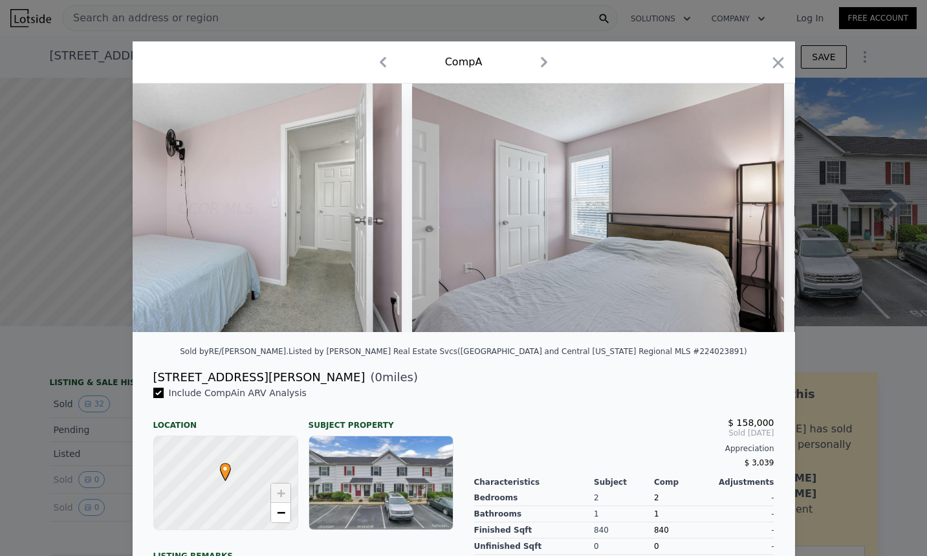
scroll to position [0, 9696]
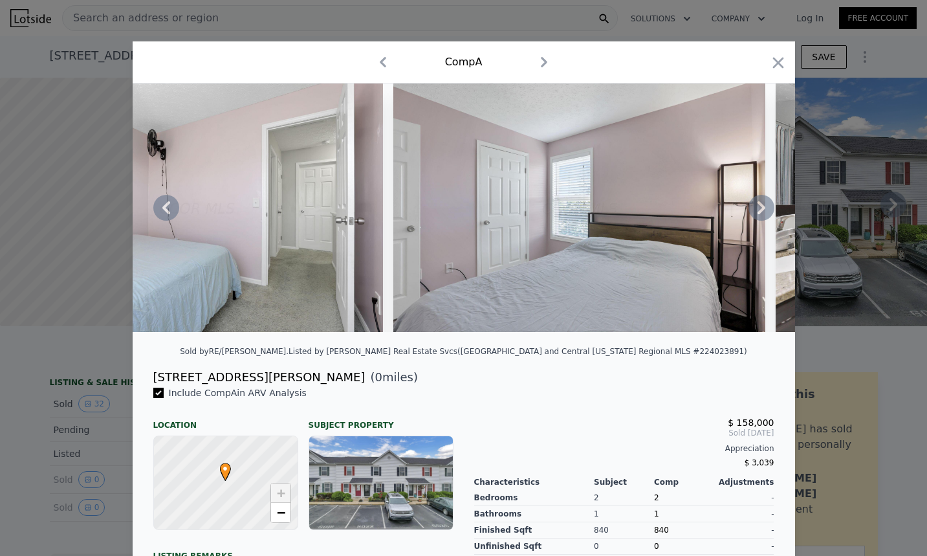
click at [761, 213] on icon at bounding box center [762, 208] width 26 height 26
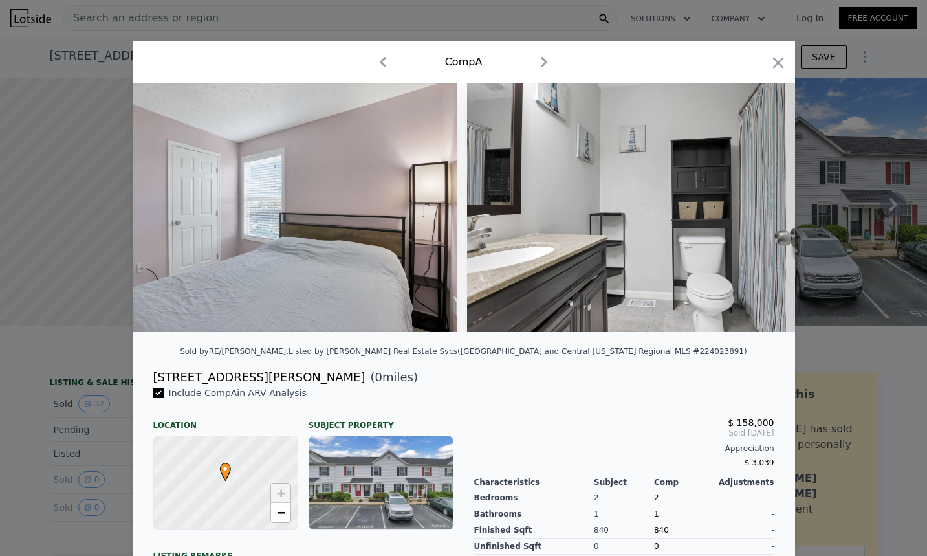
scroll to position [0, 10006]
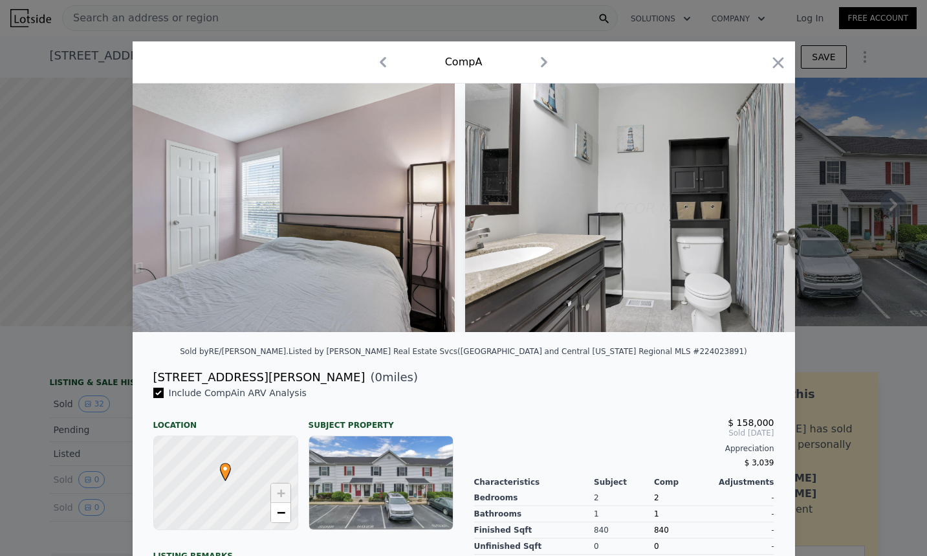
click at [760, 213] on img at bounding box center [651, 207] width 372 height 248
click at [756, 212] on icon at bounding box center [762, 208] width 26 height 26
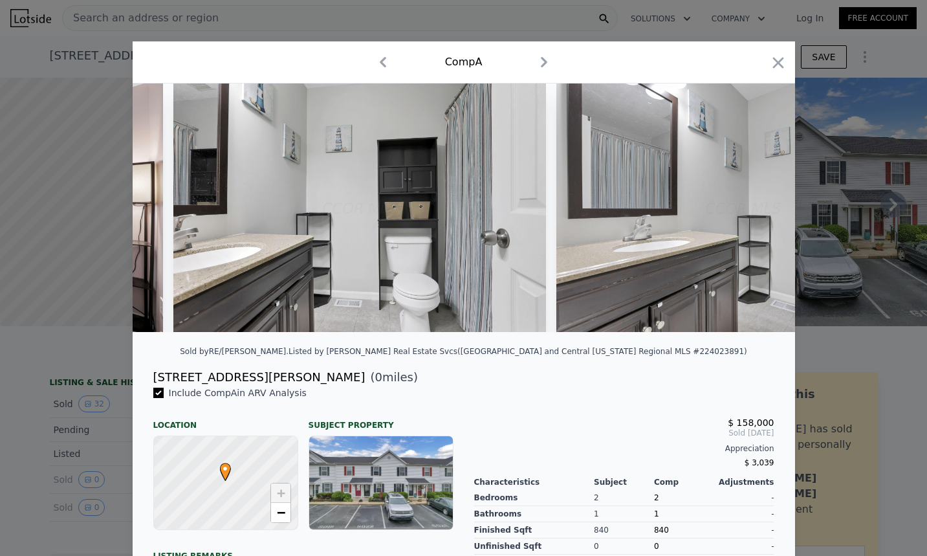
scroll to position [0, 10317]
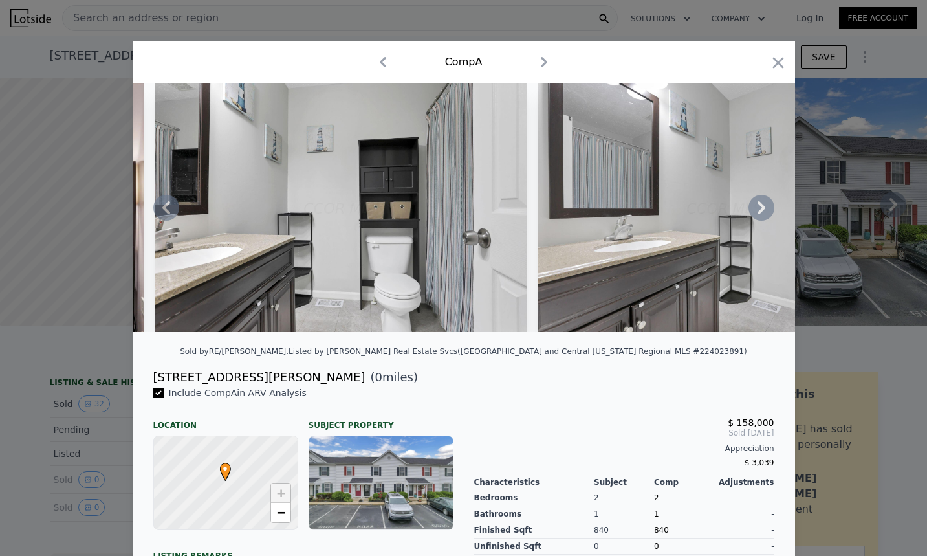
click at [759, 212] on icon at bounding box center [762, 207] width 8 height 13
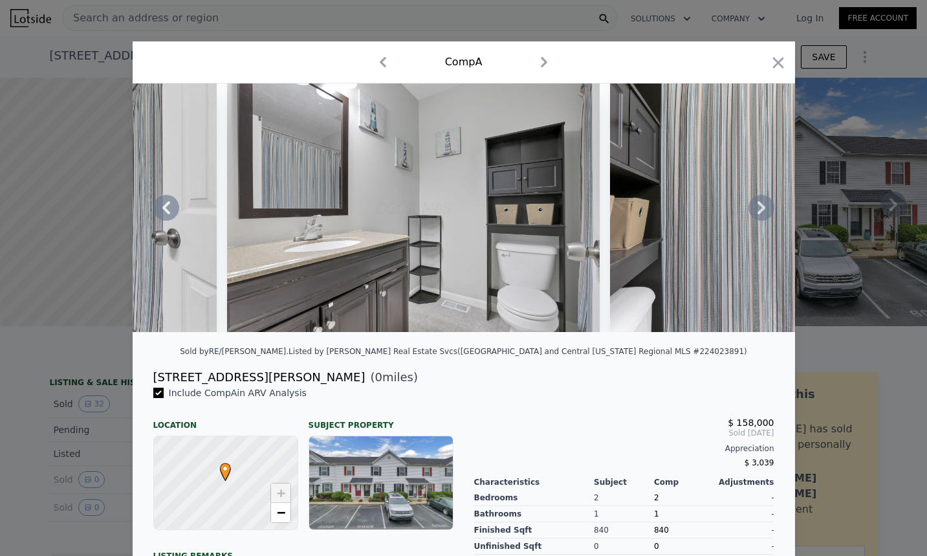
click at [758, 212] on icon at bounding box center [762, 207] width 8 height 13
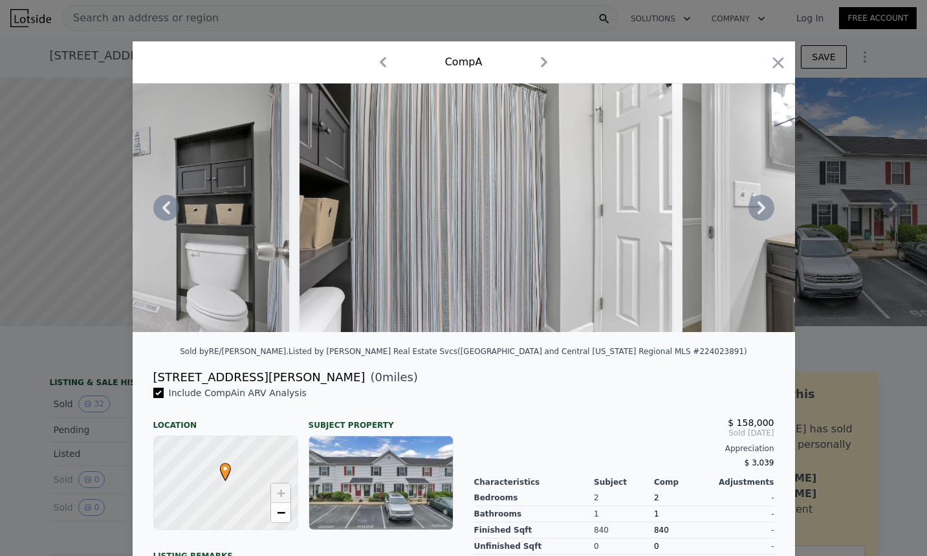
click at [758, 212] on icon at bounding box center [762, 207] width 8 height 13
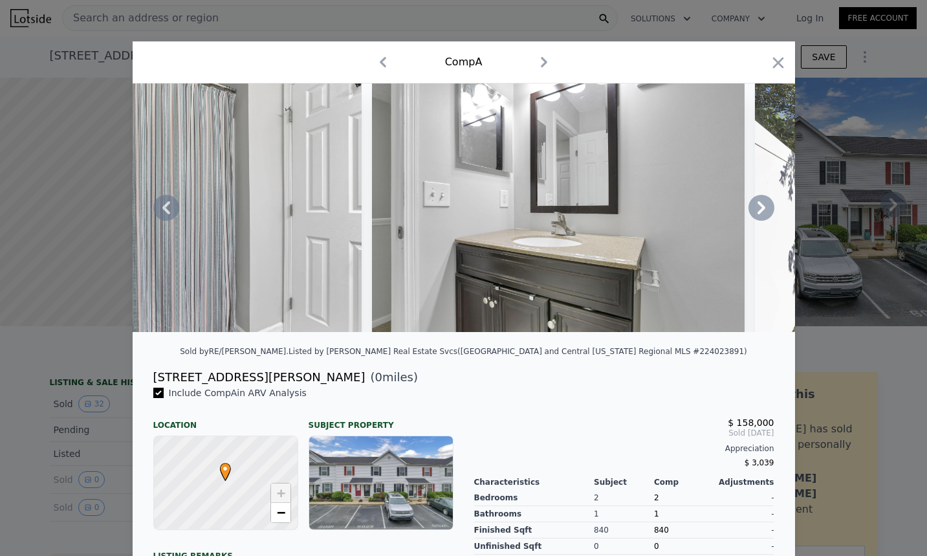
click at [758, 212] on icon at bounding box center [762, 207] width 8 height 13
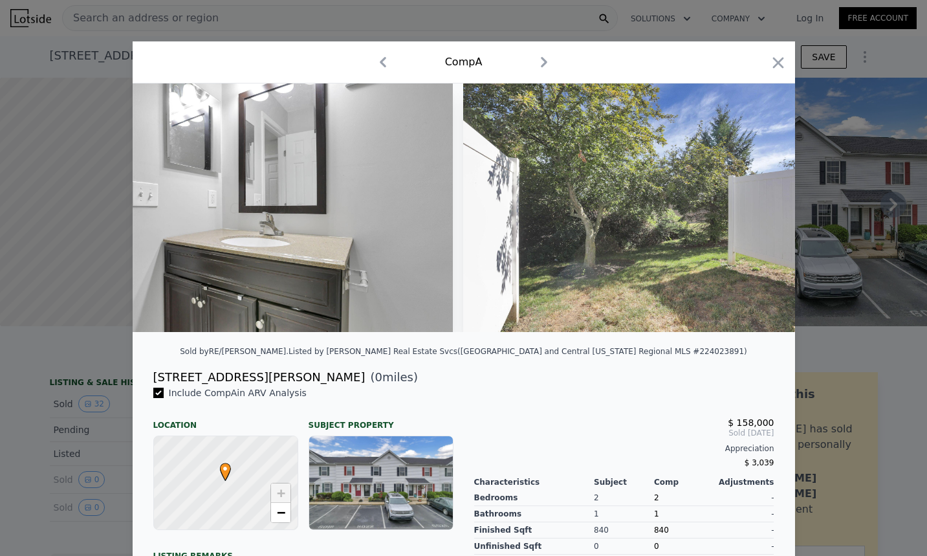
scroll to position [0, 11559]
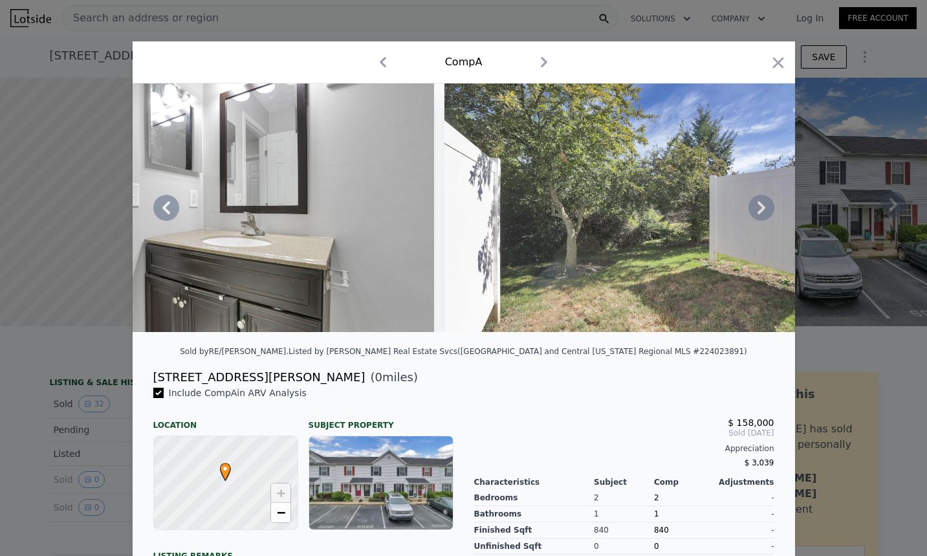
click at [163, 214] on icon at bounding box center [166, 208] width 26 height 26
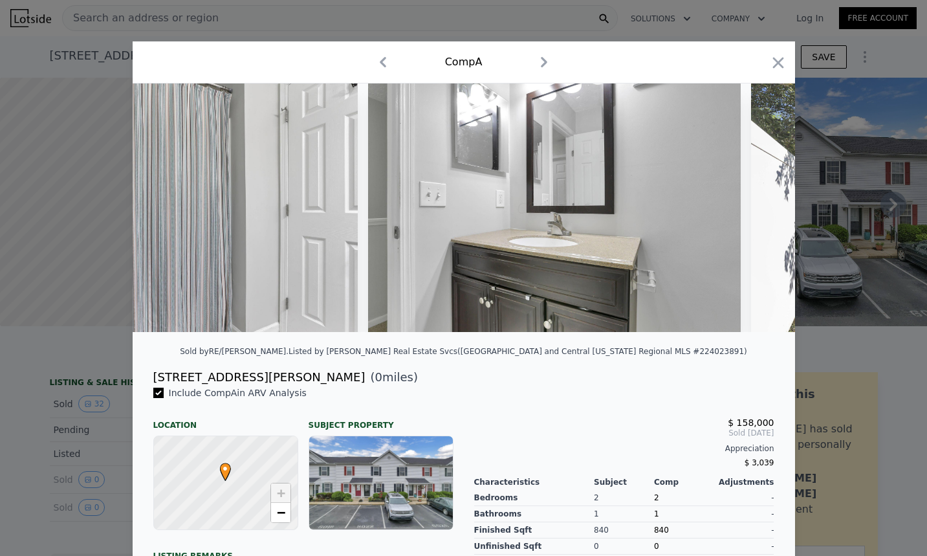
click at [164, 213] on img at bounding box center [171, 207] width 373 height 248
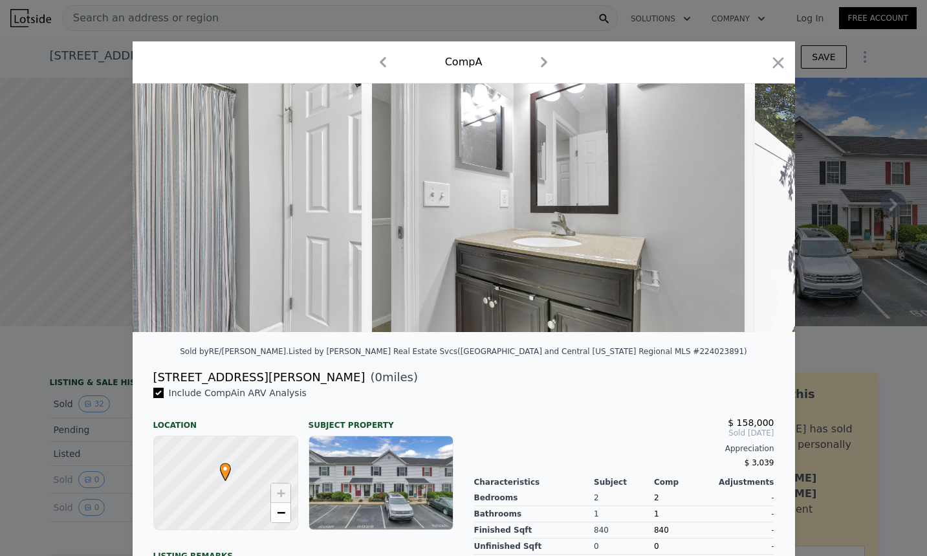
click at [164, 213] on img at bounding box center [175, 207] width 373 height 248
click at [153, 212] on icon at bounding box center [166, 208] width 26 height 26
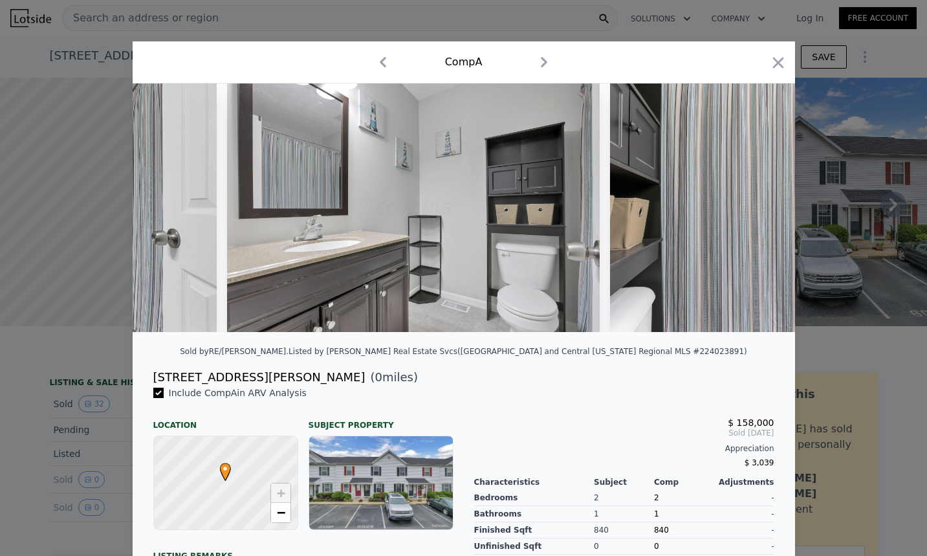
click at [153, 212] on img at bounding box center [30, 207] width 372 height 248
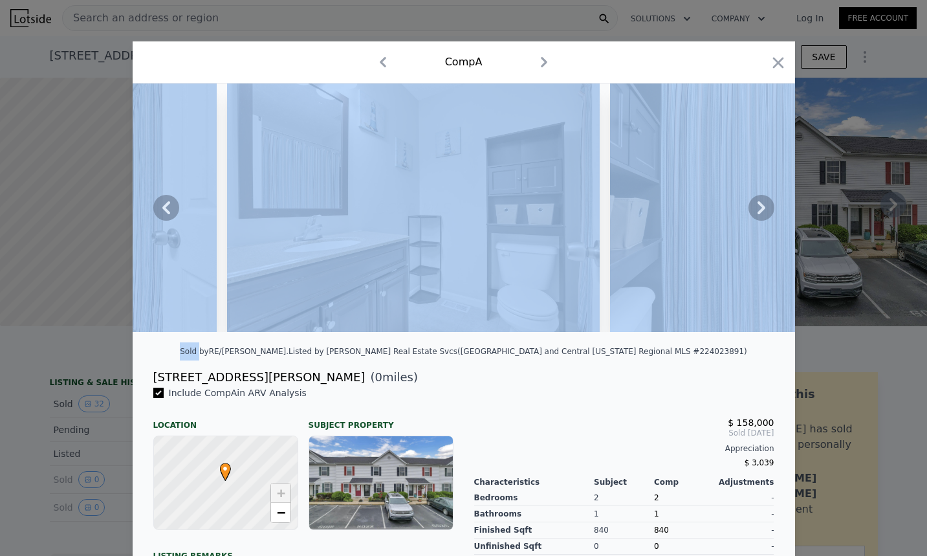
click at [154, 212] on icon at bounding box center [166, 208] width 26 height 26
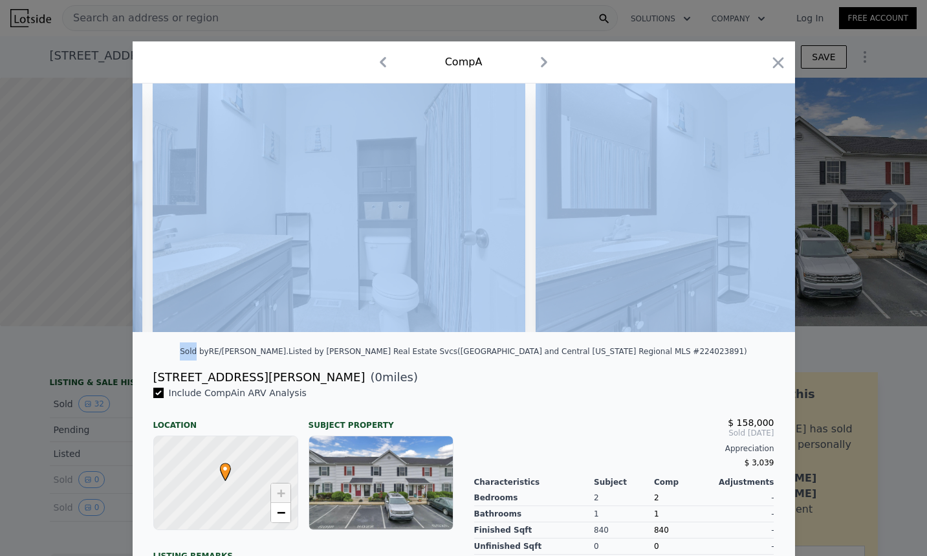
scroll to position [0, 10317]
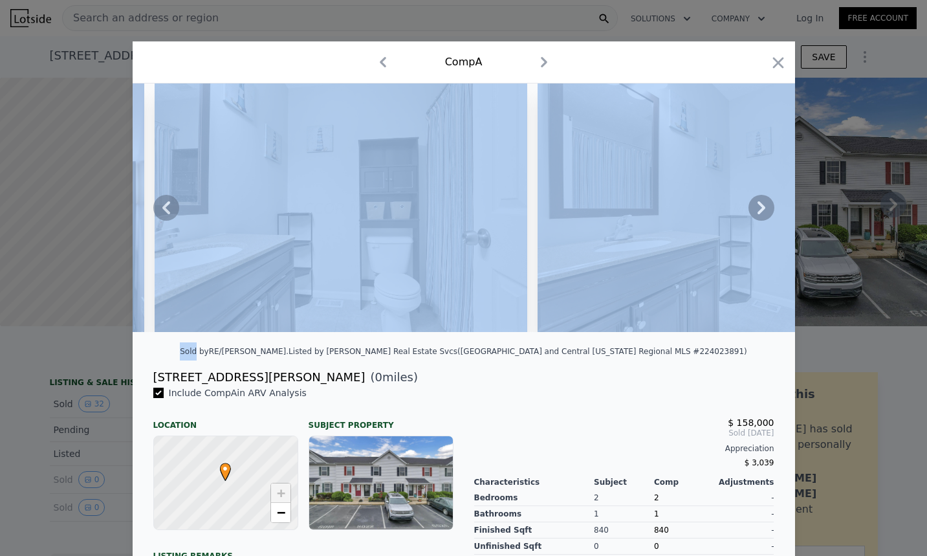
click at [383, 258] on img at bounding box center [341, 207] width 372 height 248
click at [235, 240] on img at bounding box center [341, 207] width 372 height 248
click at [261, 180] on img at bounding box center [341, 207] width 372 height 248
click at [167, 221] on icon at bounding box center [166, 208] width 26 height 26
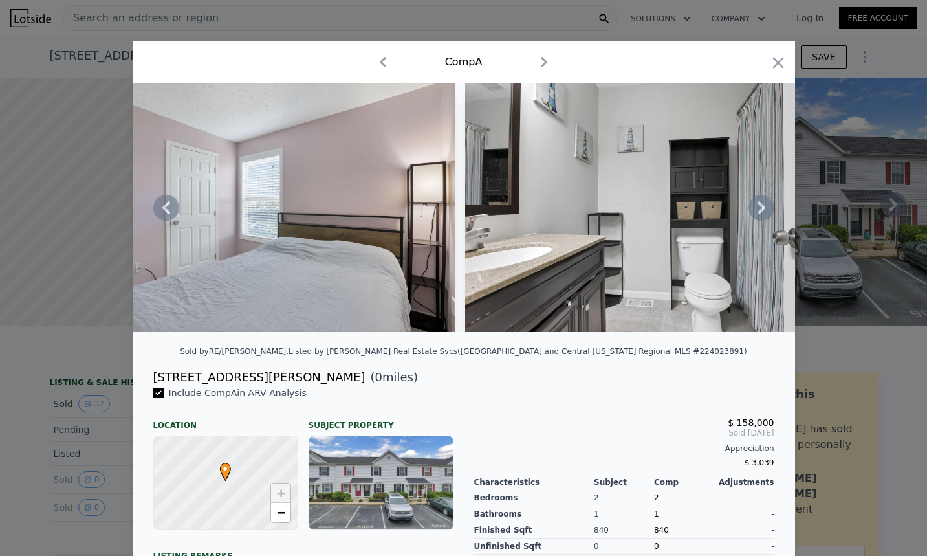
click at [162, 214] on icon at bounding box center [166, 207] width 8 height 13
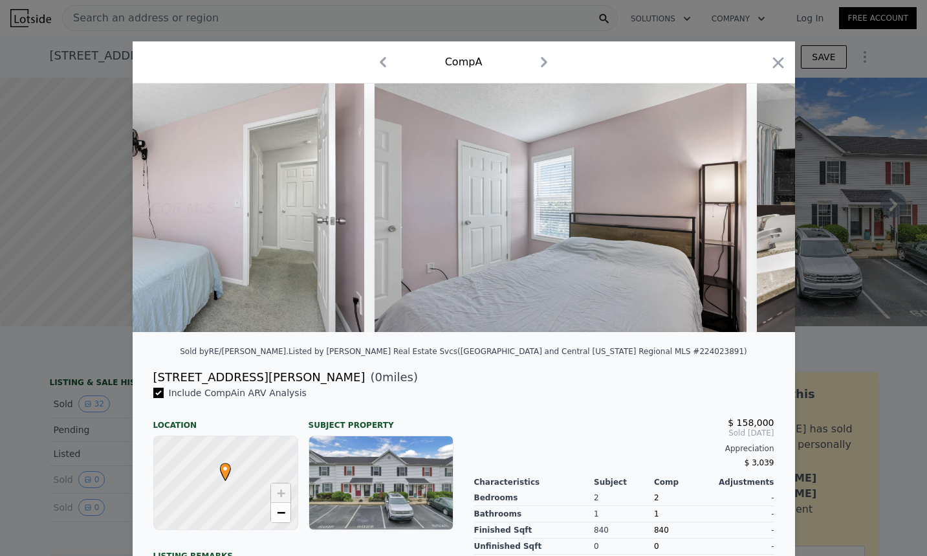
scroll to position [0, 9696]
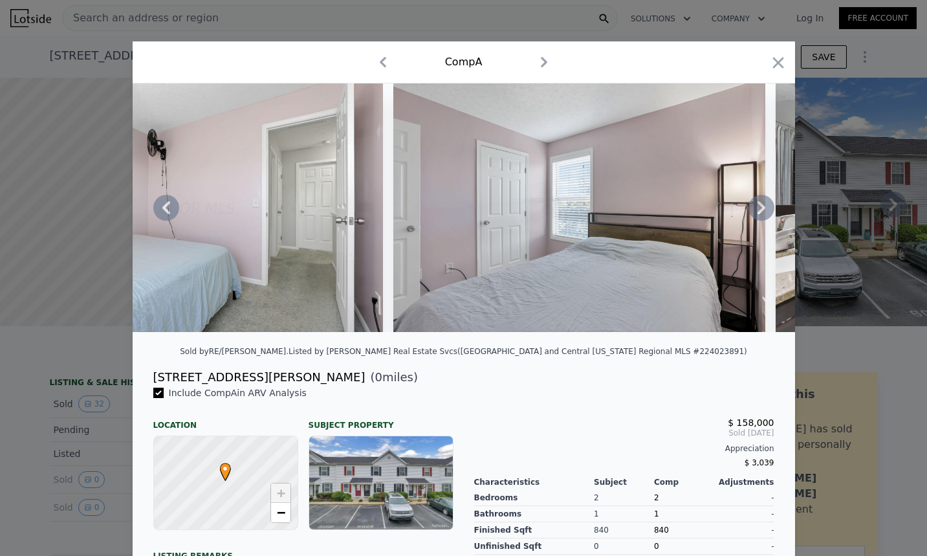
click at [162, 210] on icon at bounding box center [166, 207] width 8 height 13
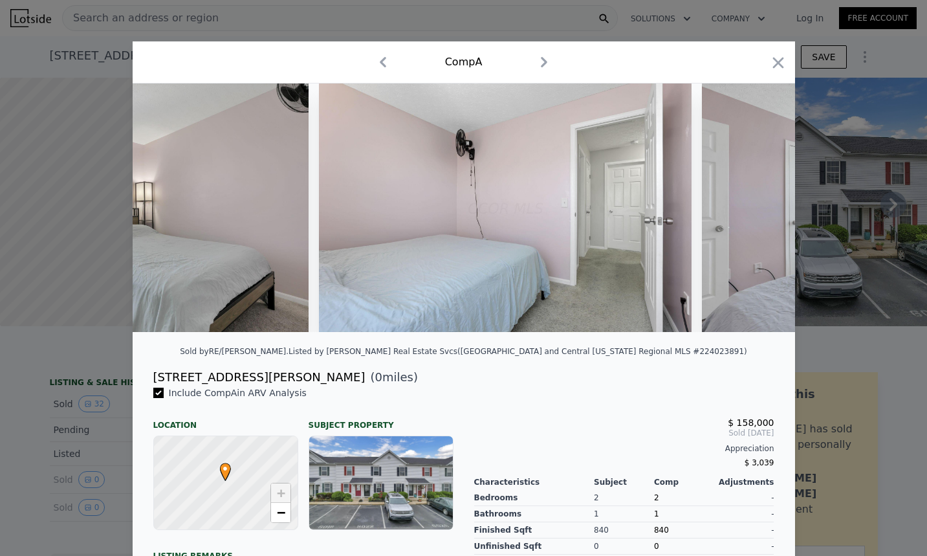
scroll to position [0, 9385]
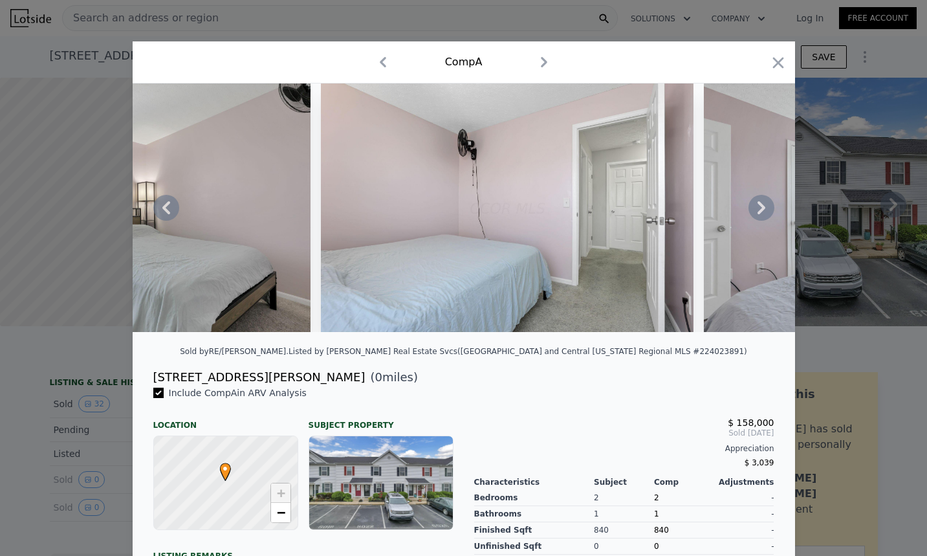
click at [164, 214] on icon at bounding box center [166, 207] width 8 height 13
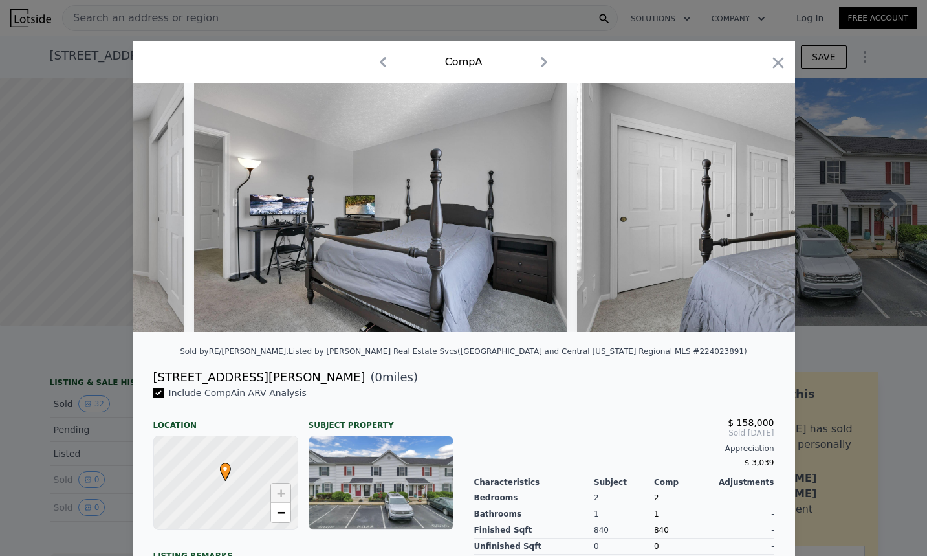
scroll to position [0, 8210]
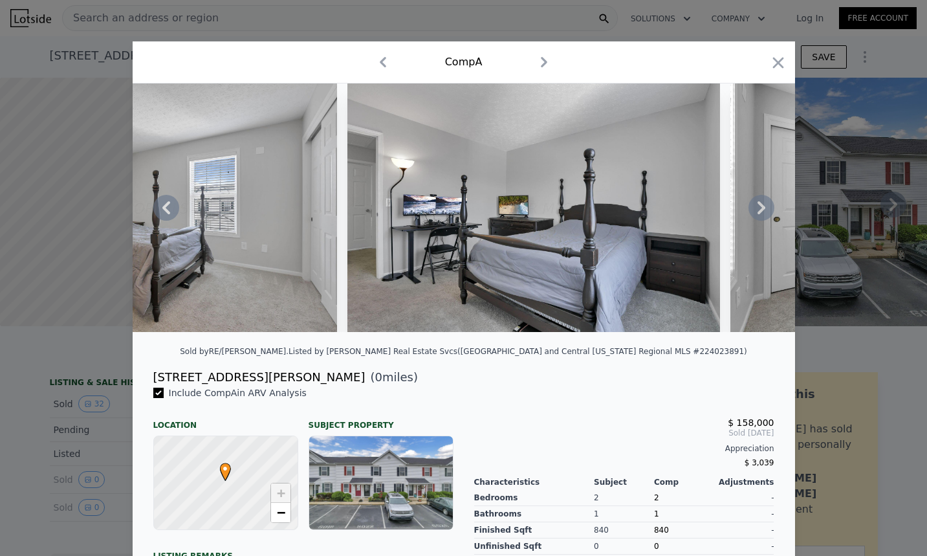
click at [173, 256] on img at bounding box center [150, 207] width 373 height 248
click at [248, 243] on img at bounding box center [150, 207] width 373 height 248
click at [165, 217] on icon at bounding box center [166, 208] width 26 height 26
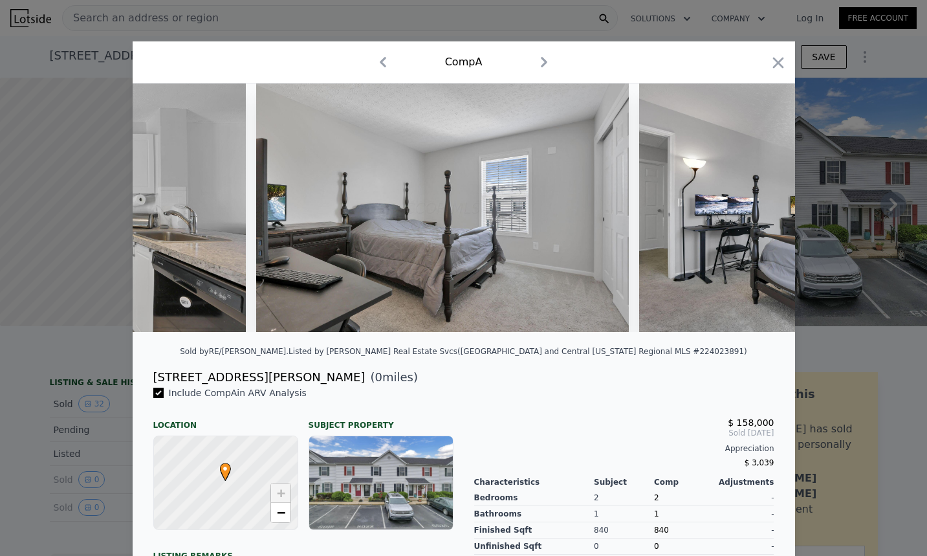
scroll to position [0, 7899]
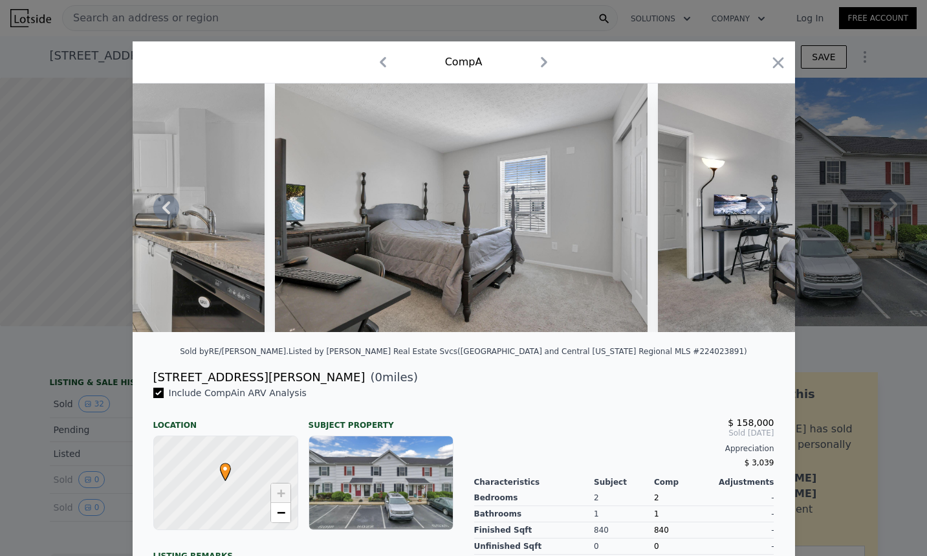
click at [665, 176] on img at bounding box center [844, 207] width 373 height 248
click at [691, 179] on img at bounding box center [844, 207] width 373 height 248
click at [741, 199] on img at bounding box center [844, 207] width 373 height 248
click at [765, 289] on img at bounding box center [844, 207] width 373 height 248
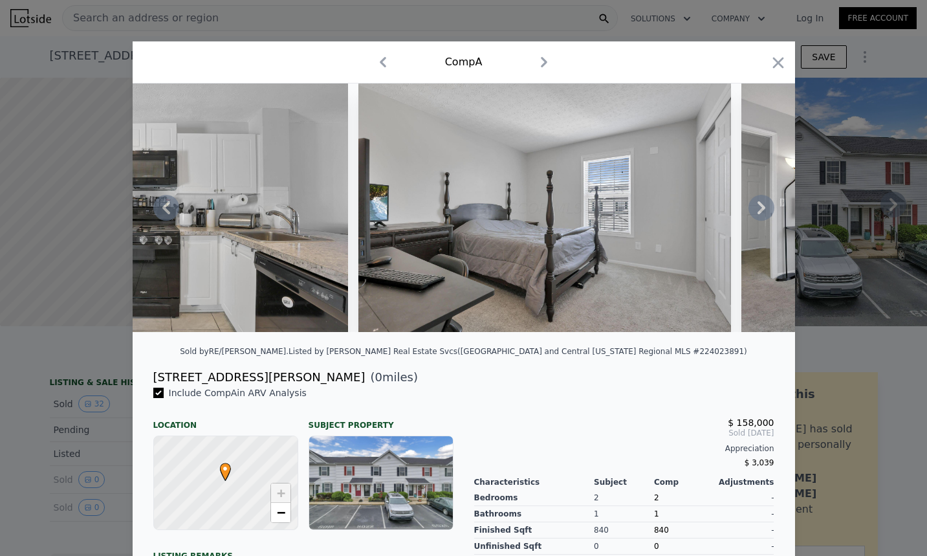
click at [758, 211] on icon at bounding box center [762, 207] width 8 height 13
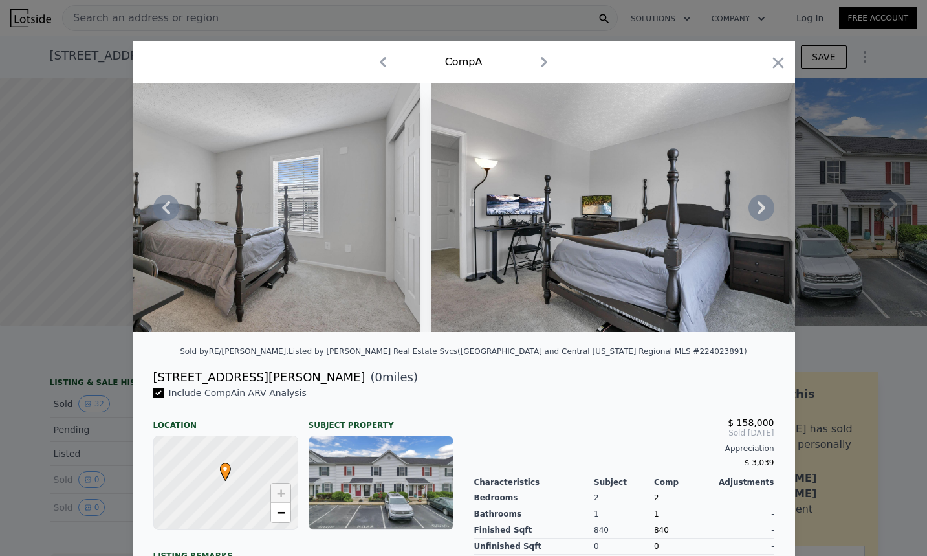
click at [758, 211] on icon at bounding box center [762, 207] width 8 height 13
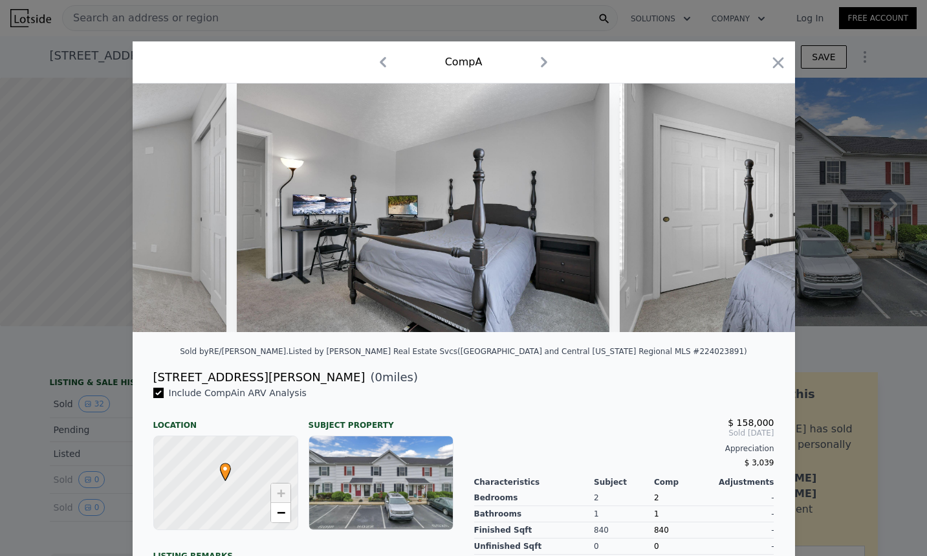
scroll to position [0, 8437]
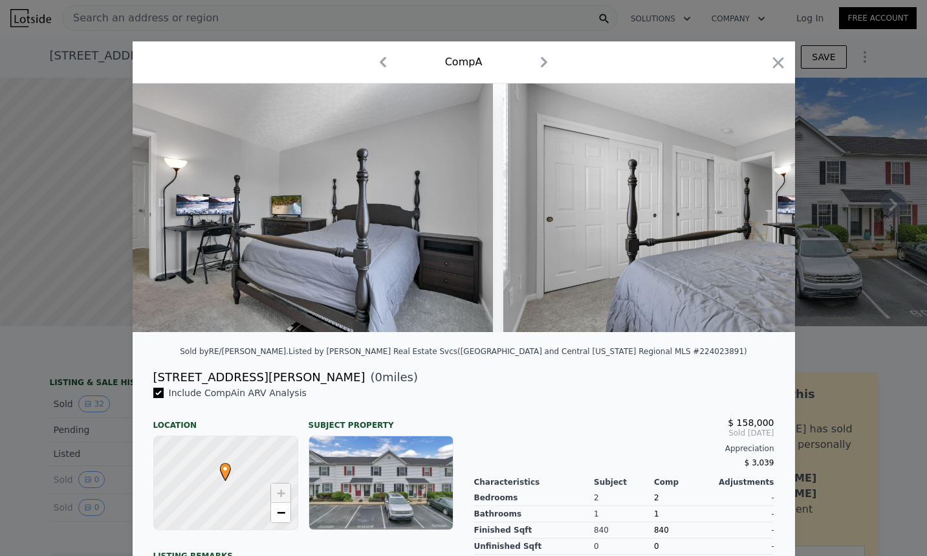
click at [827, 358] on div at bounding box center [463, 278] width 927 height 556
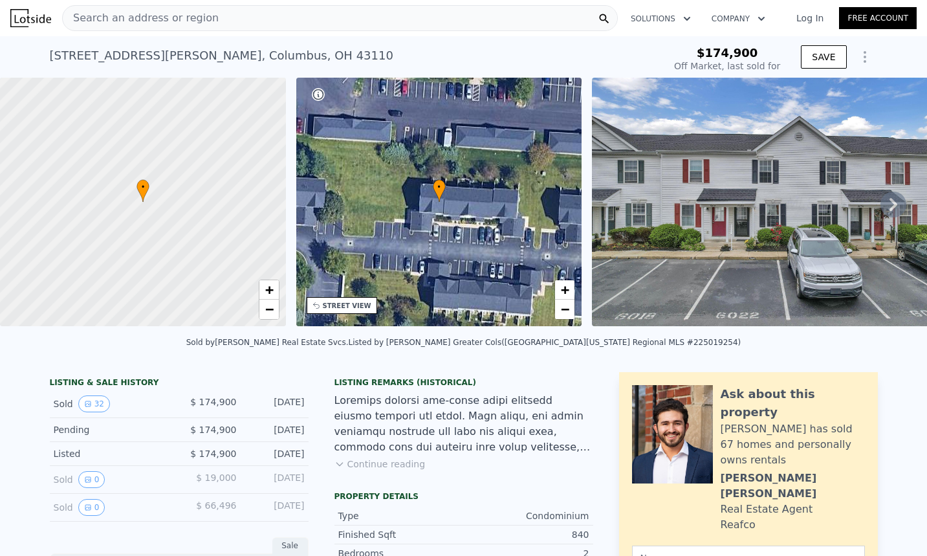
click at [901, 210] on img at bounding box center [778, 202] width 373 height 248
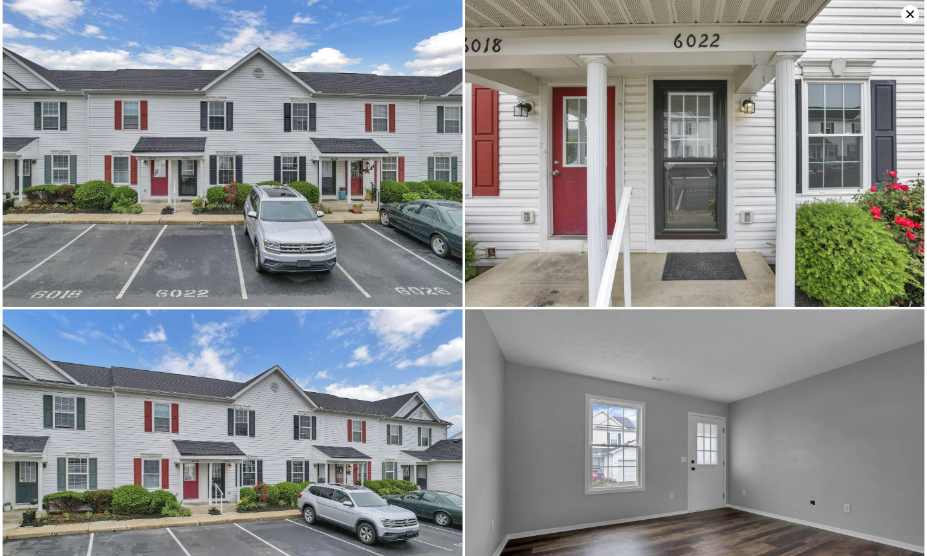
click at [884, 210] on img at bounding box center [695, 153] width 460 height 307
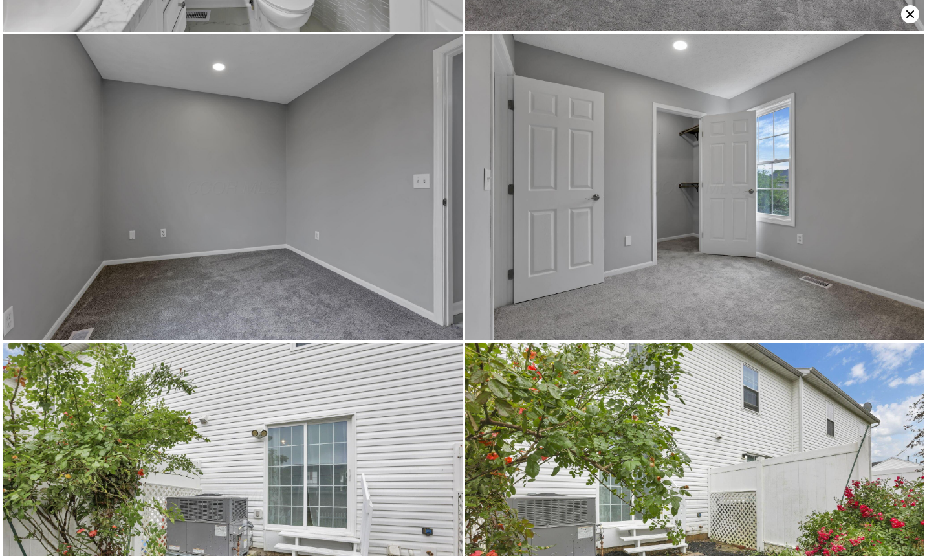
scroll to position [3057, 0]
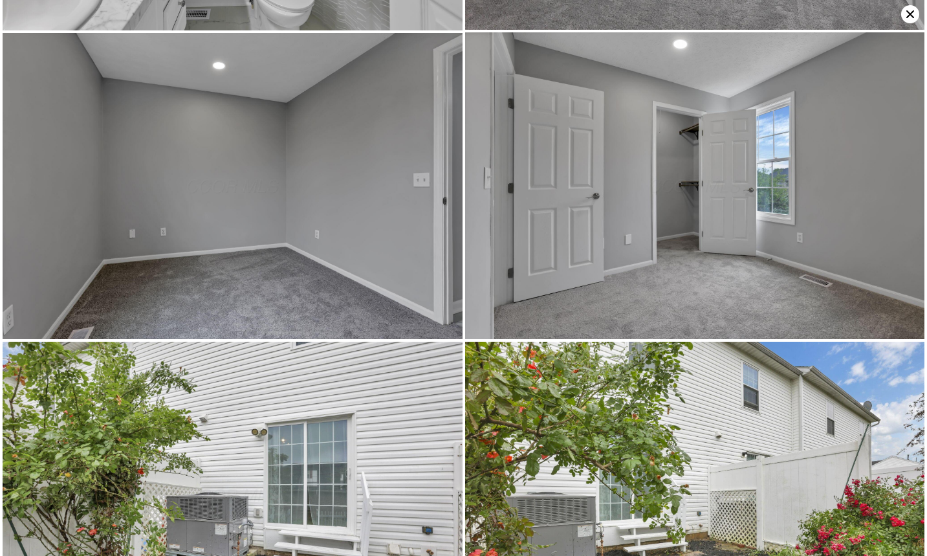
click at [912, 14] on icon at bounding box center [910, 14] width 18 height 18
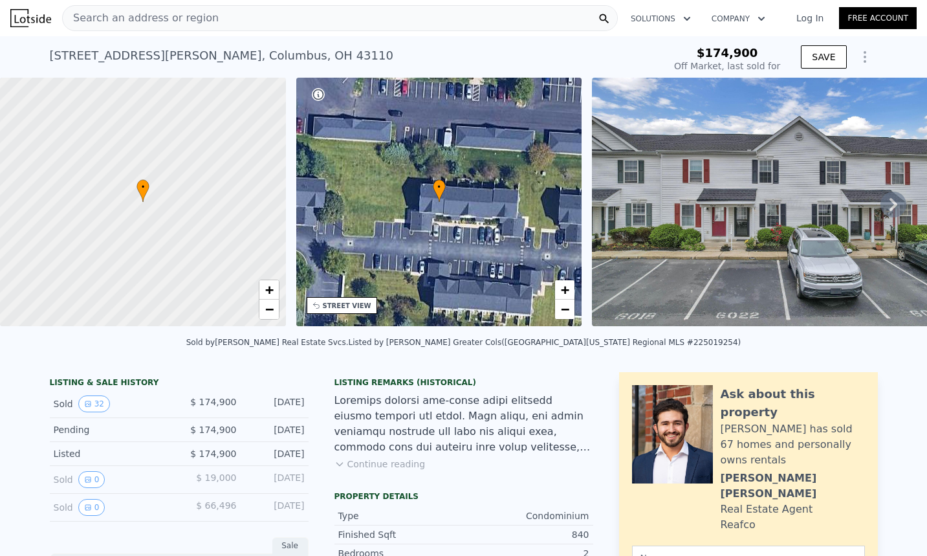
click at [775, 223] on img at bounding box center [778, 202] width 373 height 248
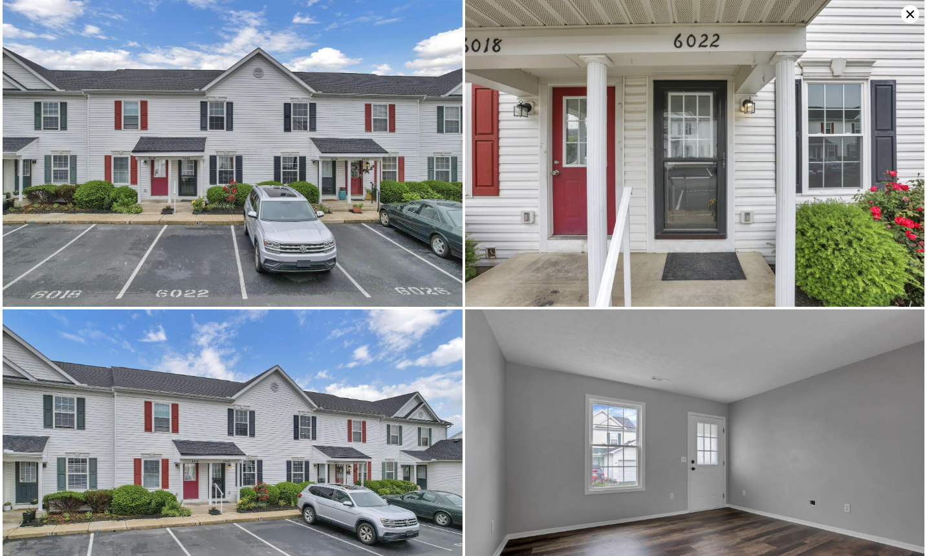
click at [914, 12] on icon at bounding box center [910, 14] width 18 height 18
